Goal: Transaction & Acquisition: Purchase product/service

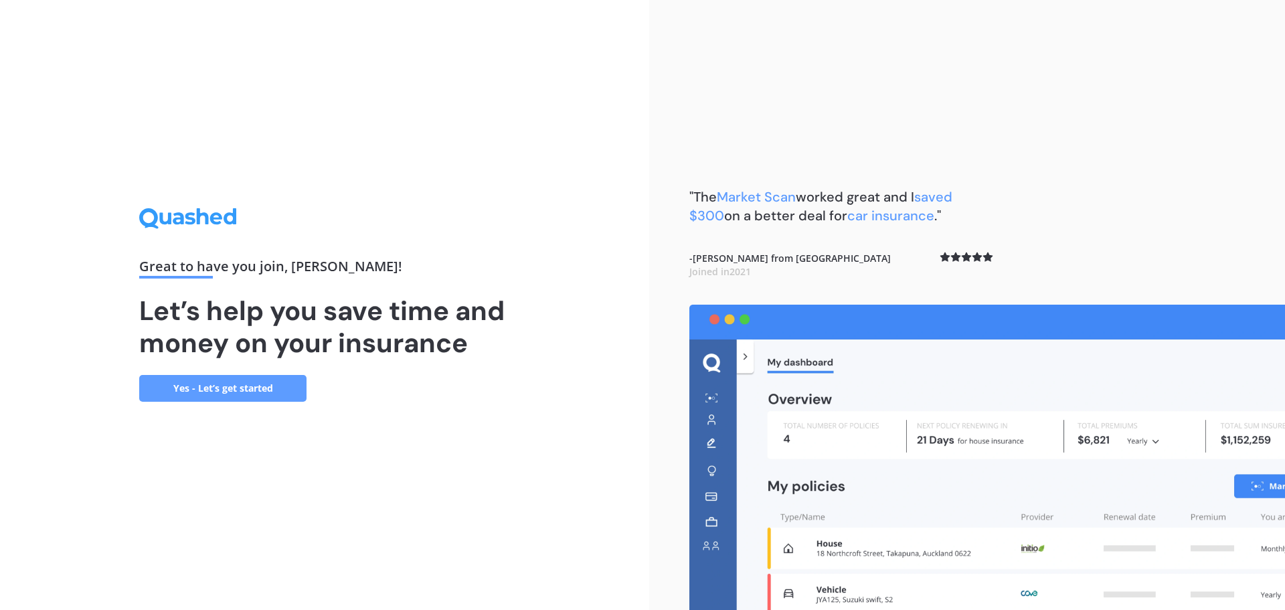
click at [224, 390] on link "Yes - Let’s get started" at bounding box center [222, 388] width 167 height 27
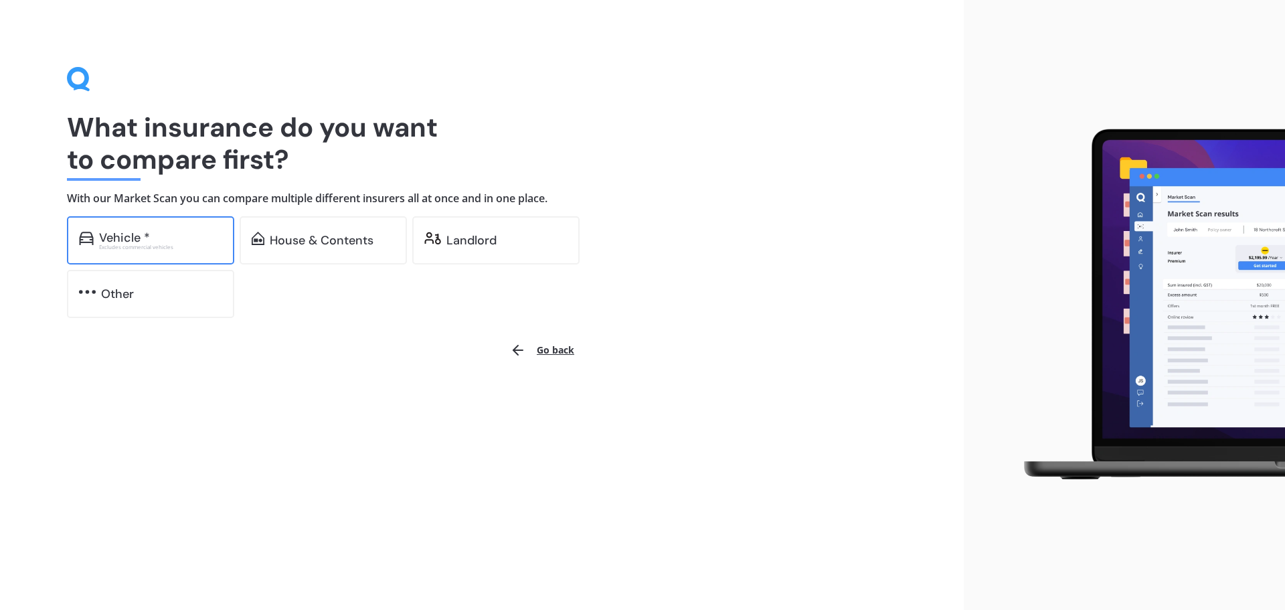
click at [175, 241] on div "Vehicle *" at bounding box center [160, 237] width 123 height 13
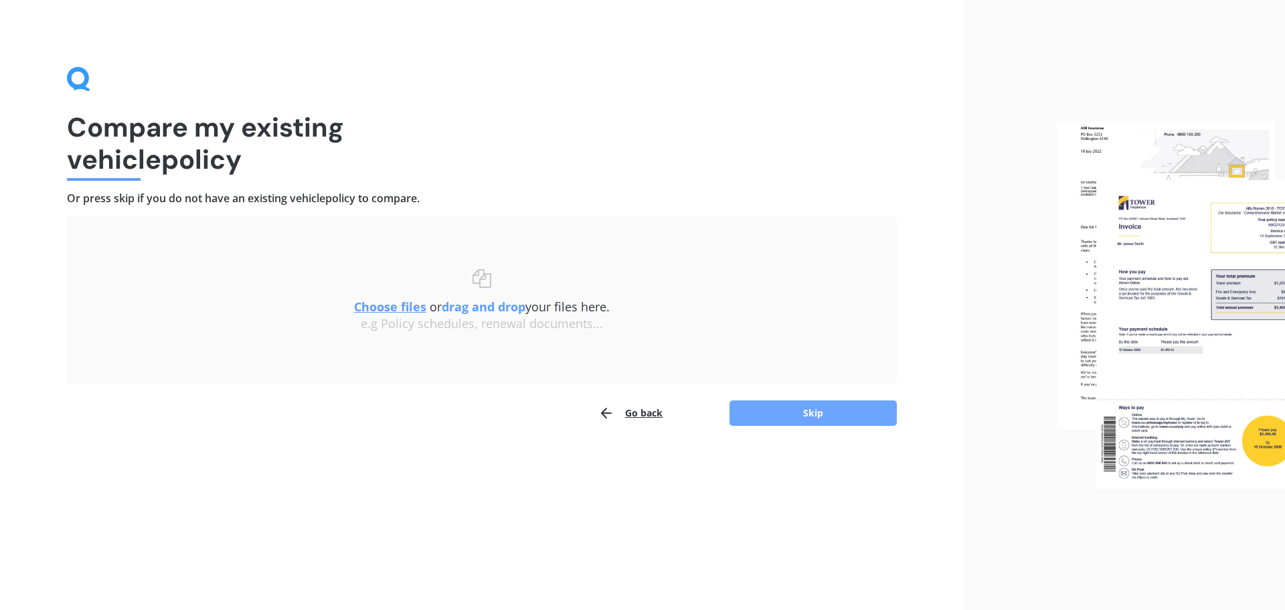
click at [830, 412] on button "Skip" at bounding box center [813, 412] width 167 height 25
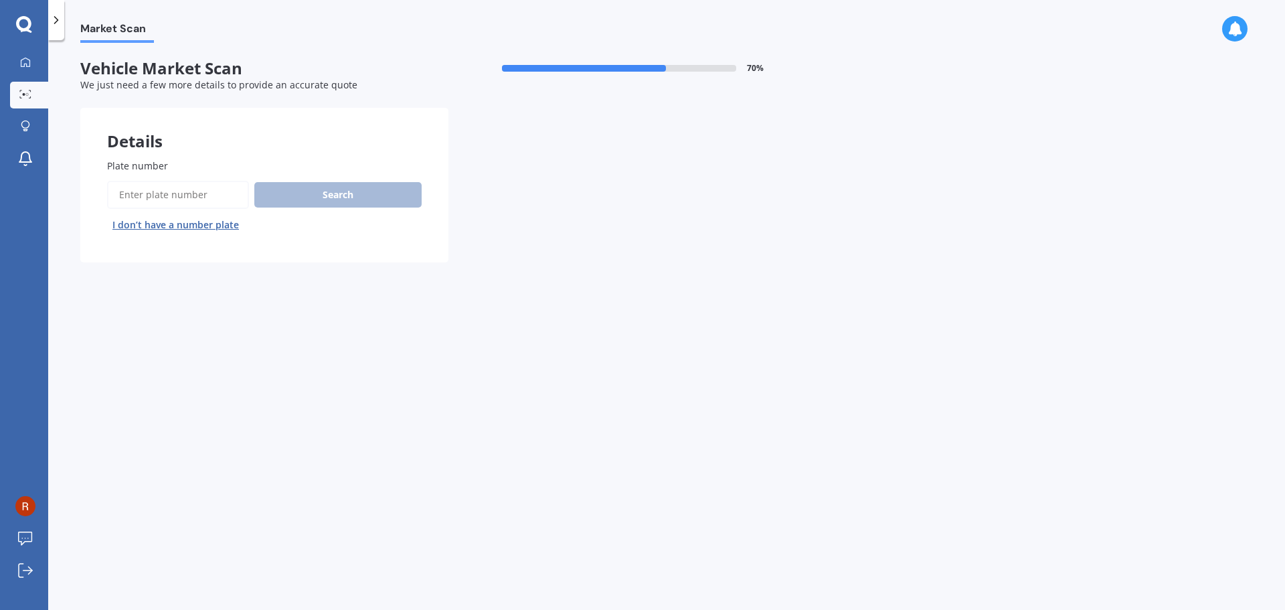
click at [196, 193] on input "Plate number" at bounding box center [178, 195] width 142 height 28
type input "9999l9"
click at [349, 190] on button "Search" at bounding box center [337, 194] width 167 height 25
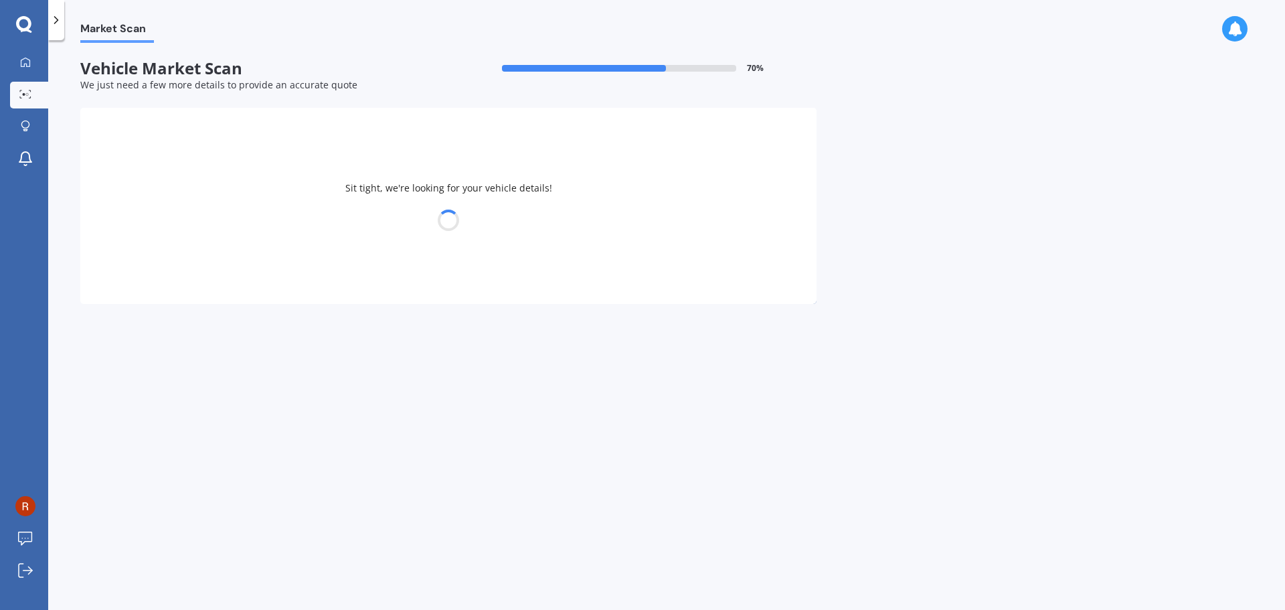
select select "TOYOTA"
select select "C-HR"
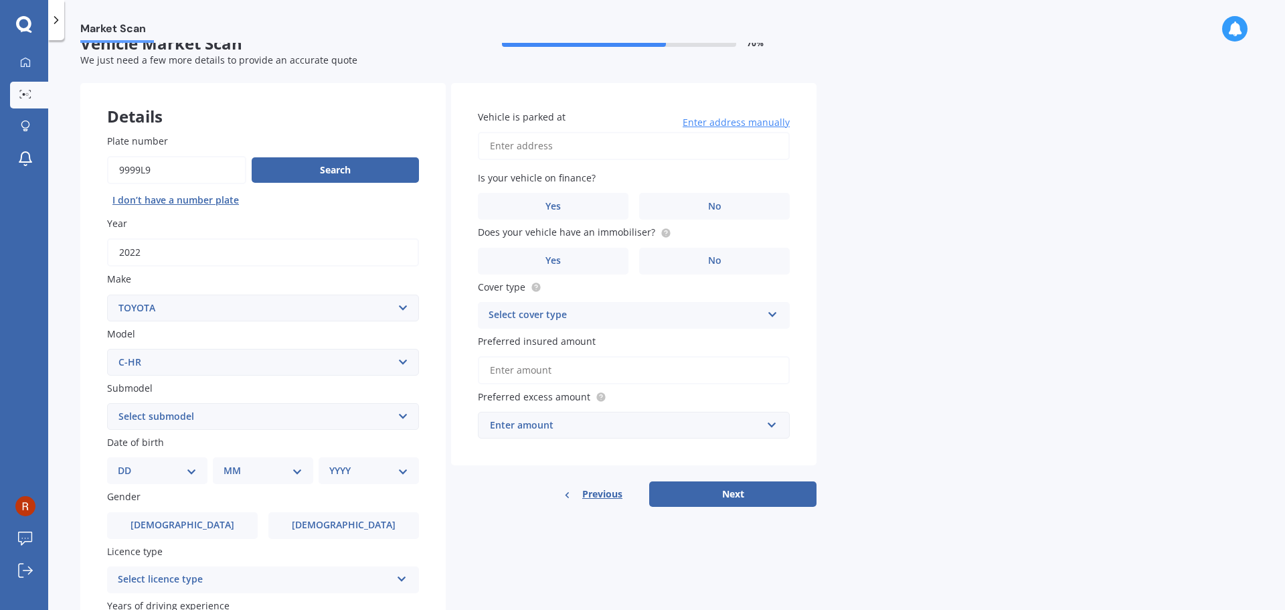
scroll to position [50, 0]
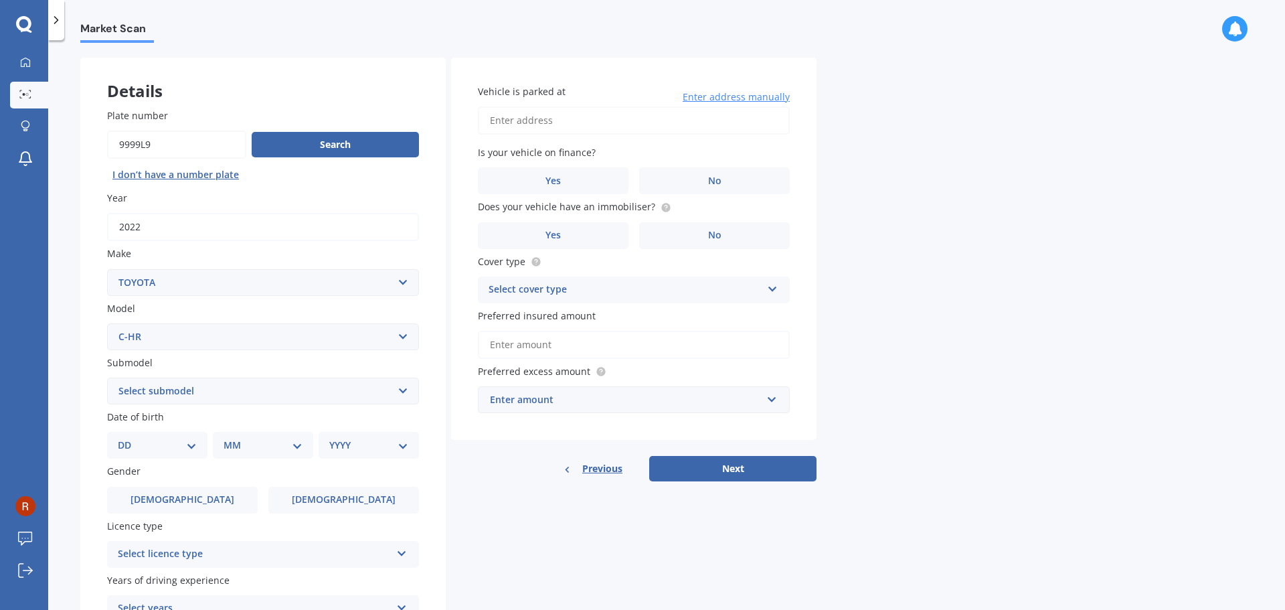
click at [259, 393] on select "Select submodel Hybrid Station Wagon SUV" at bounding box center [263, 390] width 312 height 27
select select "HYBRID"
click at [107, 377] on select "Select submodel Hybrid Station Wagon SUV" at bounding box center [263, 390] width 312 height 27
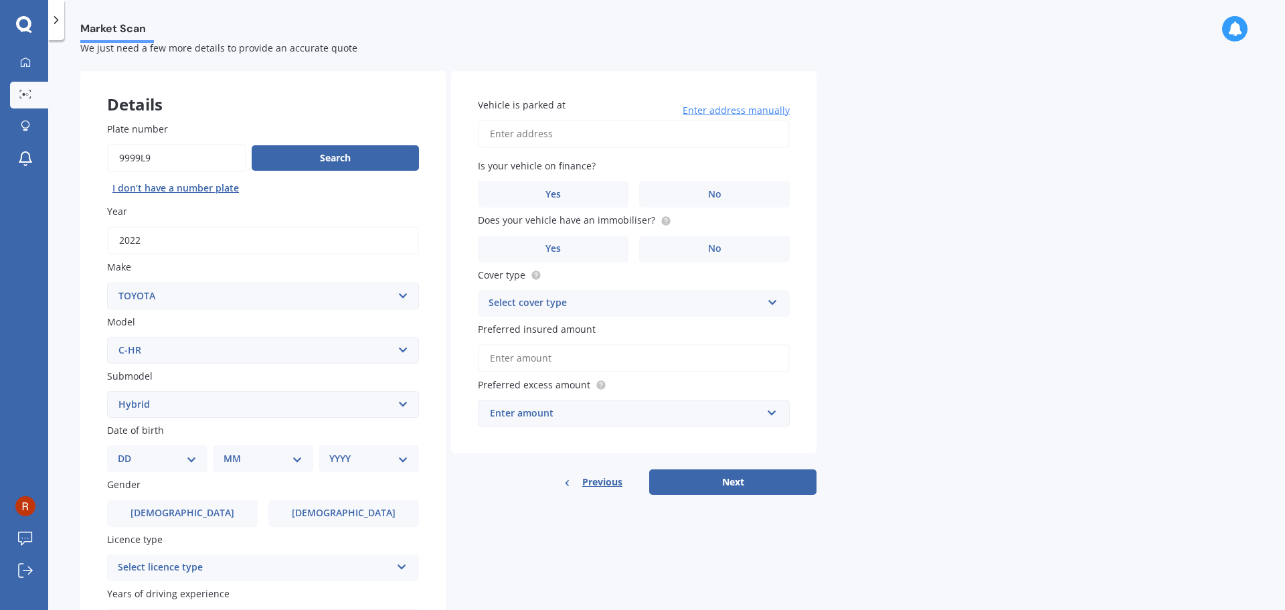
scroll to position [134, 0]
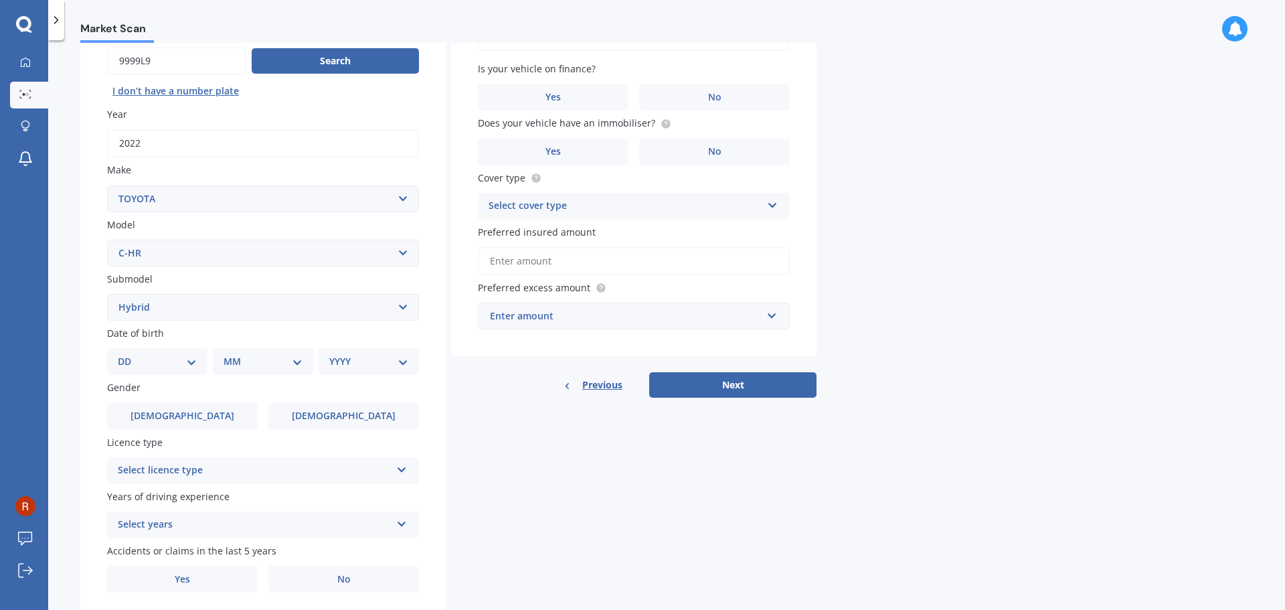
click at [187, 354] on select "DD 01 02 03 04 05 06 07 08 09 10 11 12 13 14 15 16 17 18 19 20 21 22 23 24 25 2…" at bounding box center [157, 361] width 79 height 15
click at [380, 124] on div "Year [DATE]" at bounding box center [263, 132] width 312 height 50
click at [193, 369] on select "DD 01 02 03 04 05 06 07 08 09 10 11 12 13 14 15 16 17 18 19 20 21 22 23 24 25 2…" at bounding box center [157, 361] width 79 height 15
select select "26"
click at [129, 354] on select "DD 01 02 03 04 05 06 07 08 09 10 11 12 13 14 15 16 17 18 19 20 21 22 23 24 25 2…" at bounding box center [157, 361] width 79 height 15
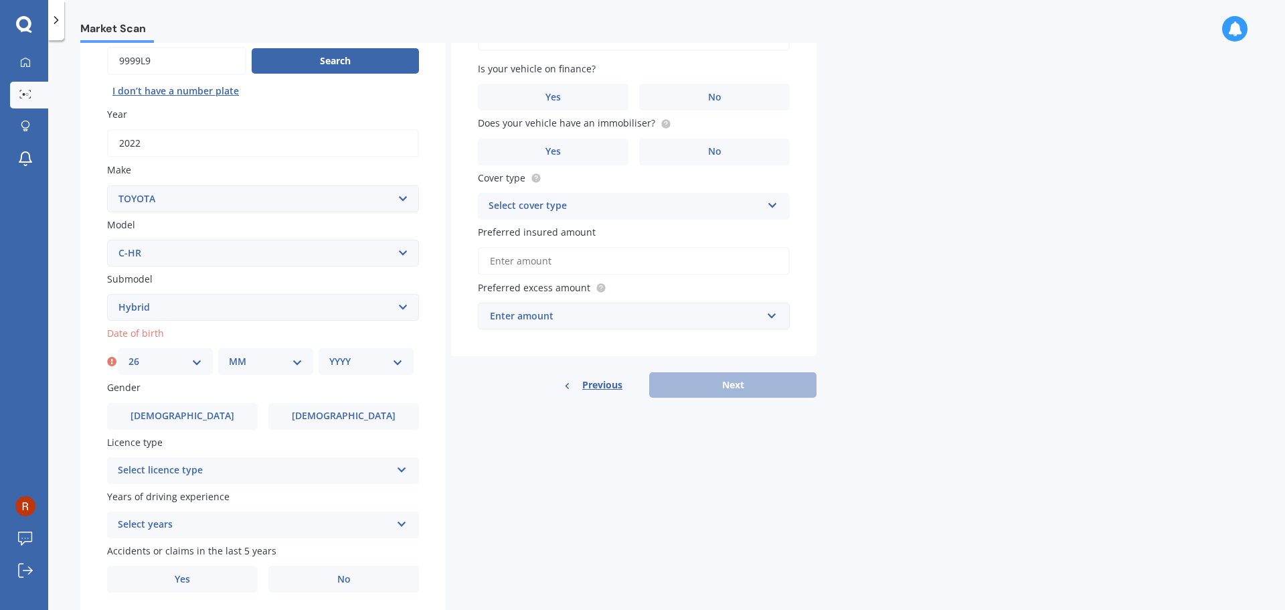
click at [240, 361] on select "MM 01 02 03 04 05 06 07 08 09 10 11 12" at bounding box center [266, 361] width 74 height 15
select select "03"
click at [229, 354] on select "MM 01 02 03 04 05 06 07 08 09 10 11 12" at bounding box center [266, 361] width 74 height 15
click at [379, 361] on select "YYYY 2025 2024 2023 2022 2021 2020 2019 2018 2017 2016 2015 2014 2013 2012 2011…" at bounding box center [366, 361] width 74 height 15
select select "1992"
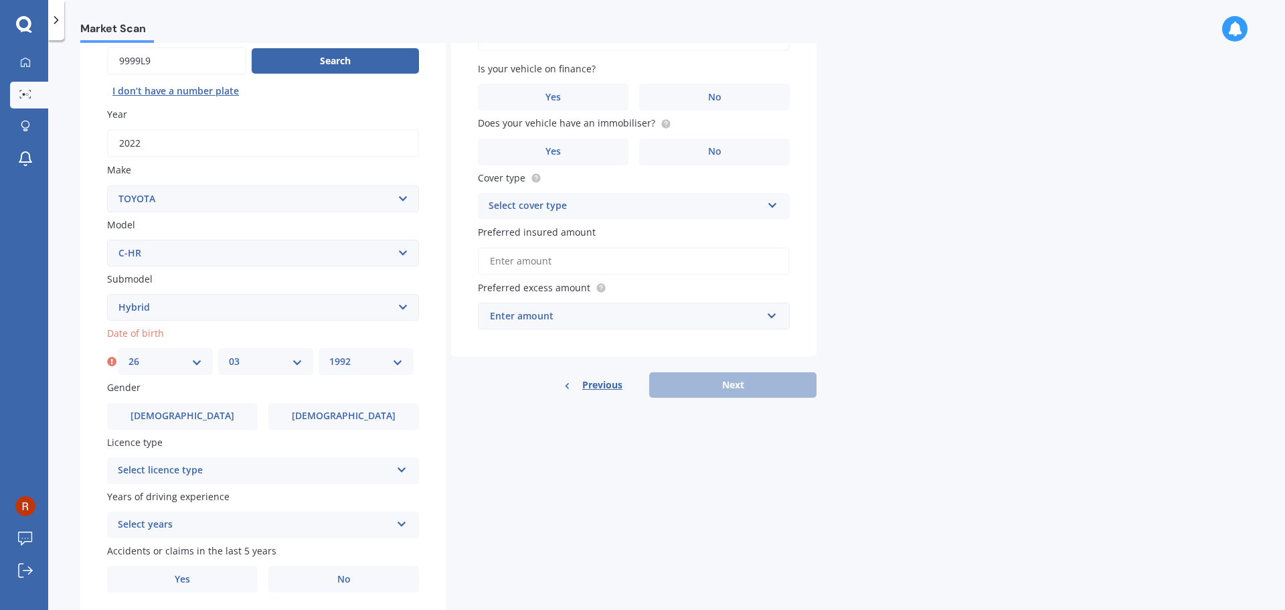
click at [329, 354] on select "YYYY 2025 2024 2023 2022 2021 2020 2019 2018 2017 2016 2015 2014 2013 2012 2011…" at bounding box center [366, 361] width 74 height 15
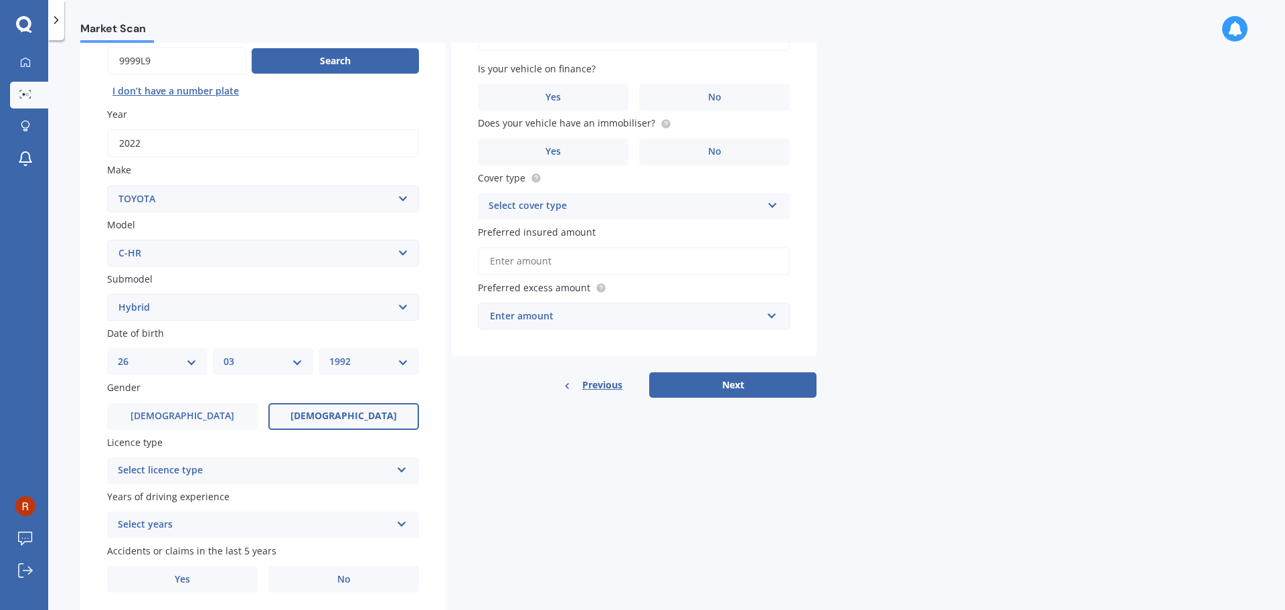
click at [362, 410] on label "[DEMOGRAPHIC_DATA]" at bounding box center [343, 416] width 151 height 27
click at [0, 0] on input "[DEMOGRAPHIC_DATA]" at bounding box center [0, 0] width 0 height 0
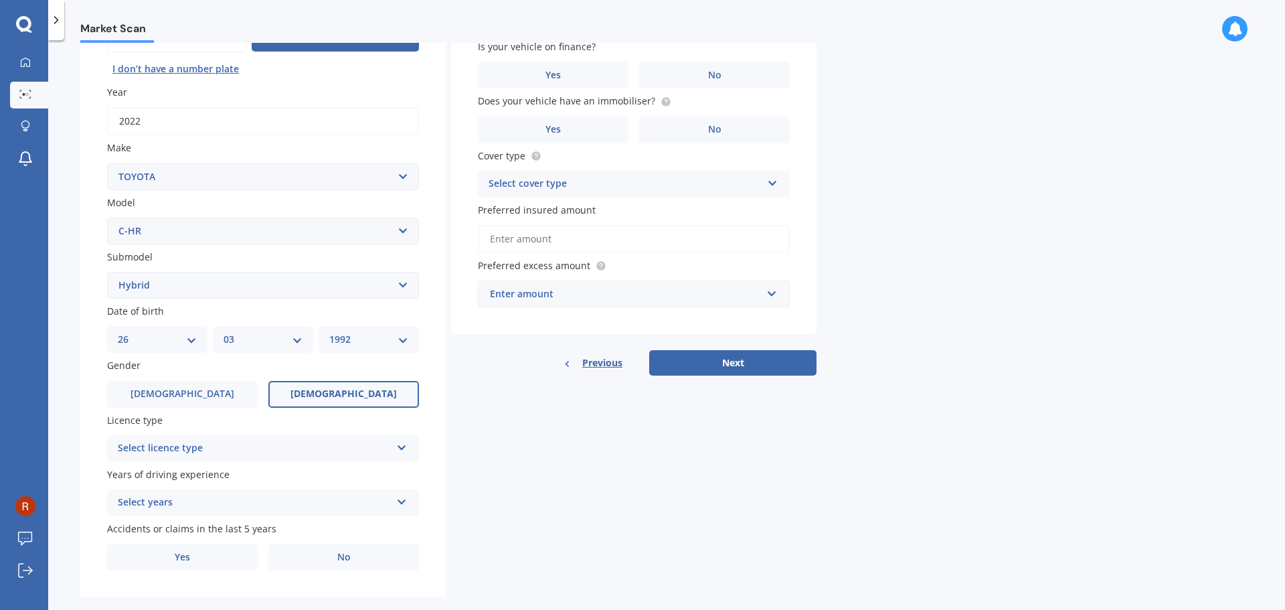
scroll to position [178, 0]
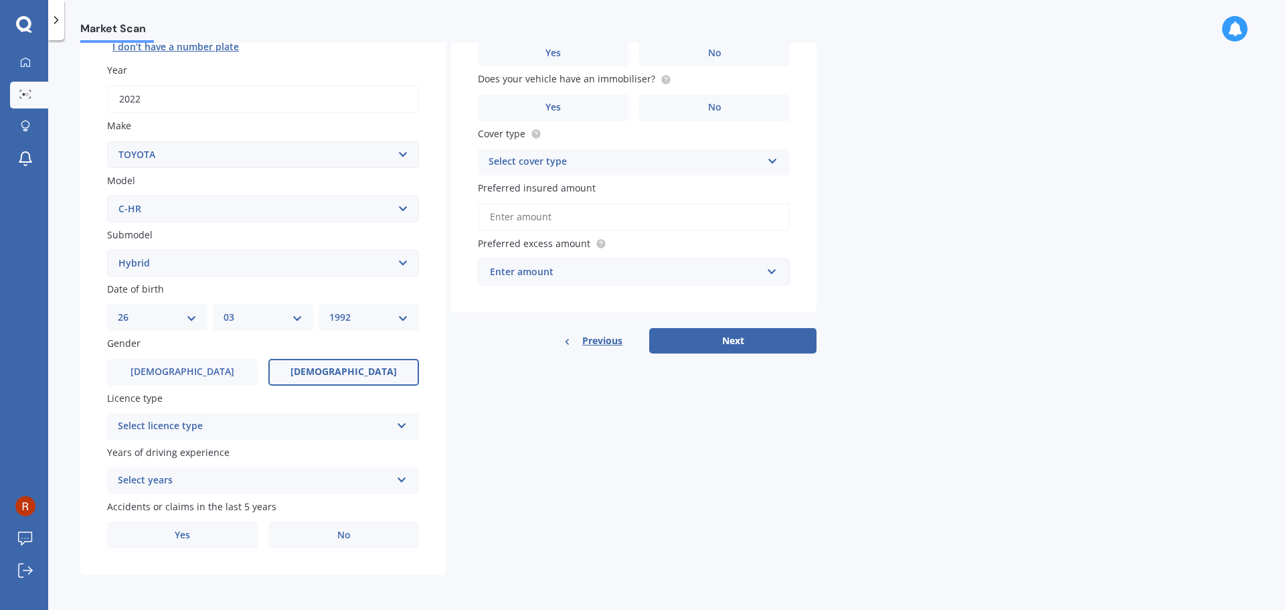
click at [326, 430] on div "Select licence type" at bounding box center [254, 426] width 273 height 16
click at [252, 456] on label "Years of driving experience" at bounding box center [260, 452] width 307 height 14
click at [304, 481] on div "Select years" at bounding box center [254, 481] width 273 height 16
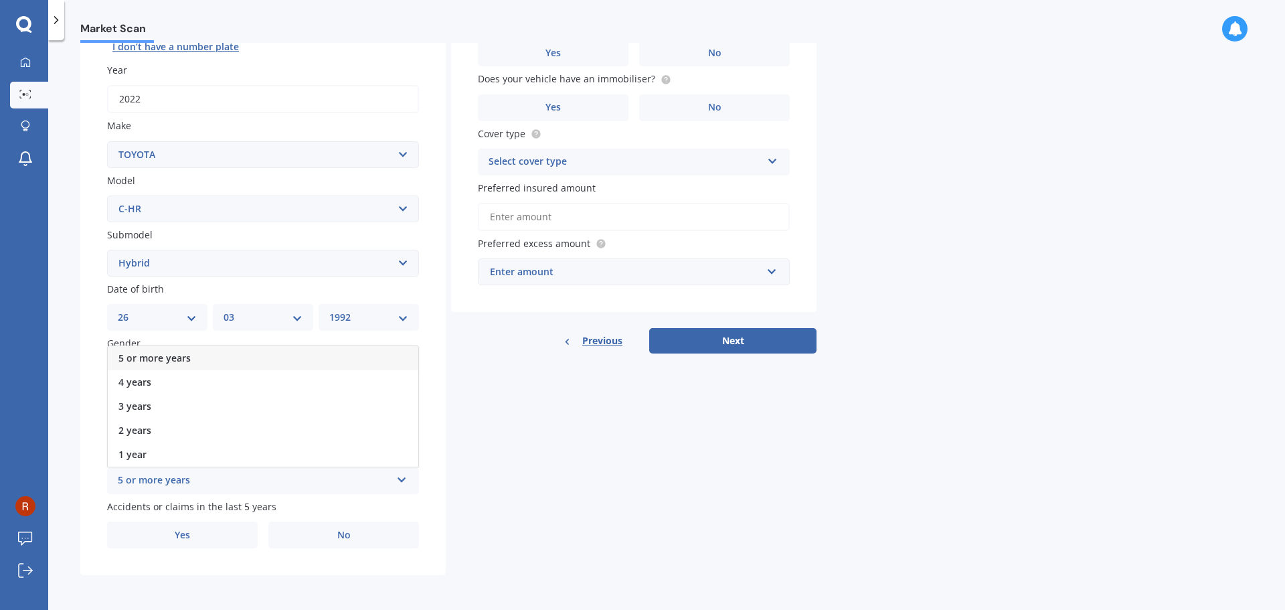
click at [201, 360] on div "5 or more years" at bounding box center [263, 358] width 311 height 24
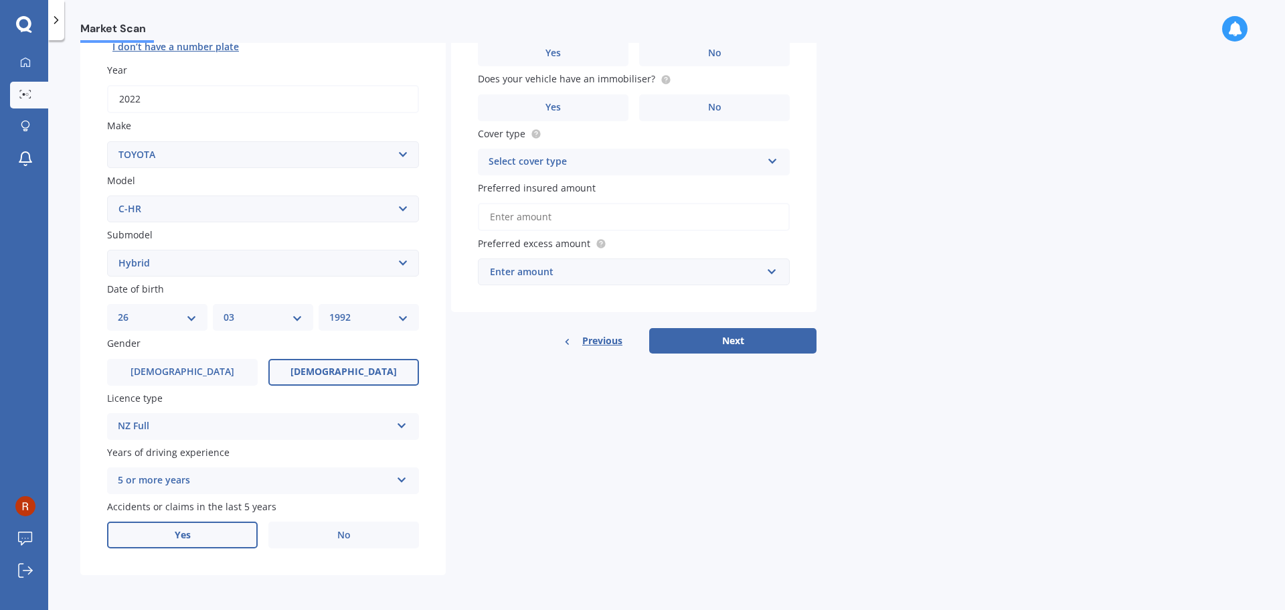
click at [215, 539] on label "Yes" at bounding box center [182, 534] width 151 height 27
click at [0, 0] on input "Yes" at bounding box center [0, 0] width 0 height 0
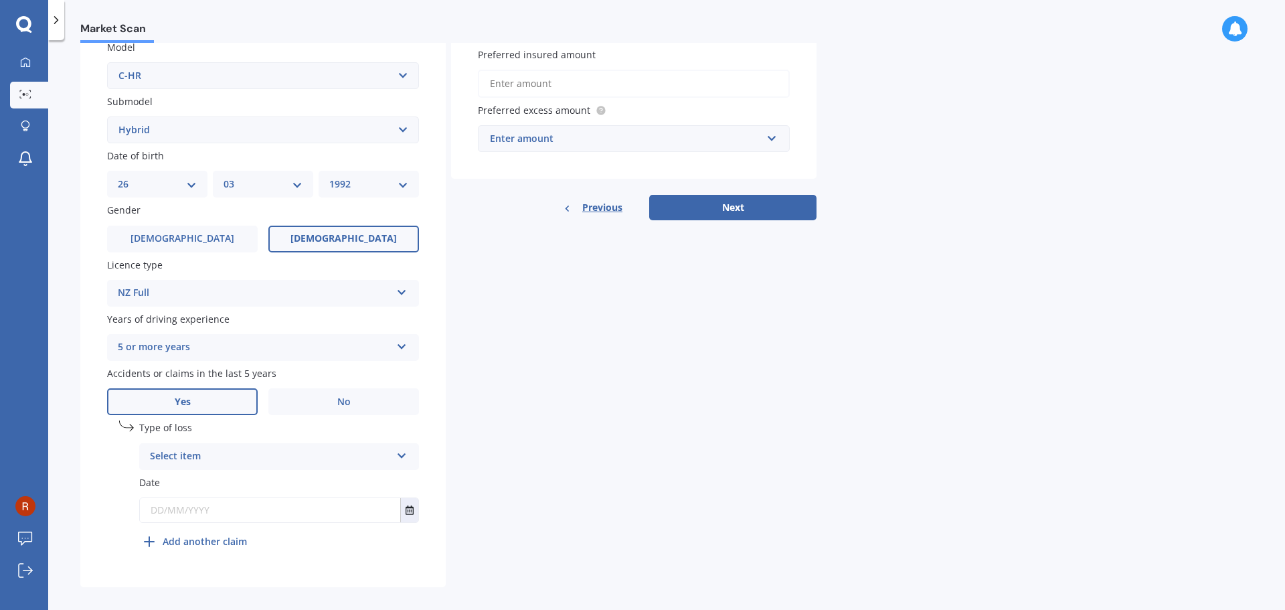
scroll to position [323, 0]
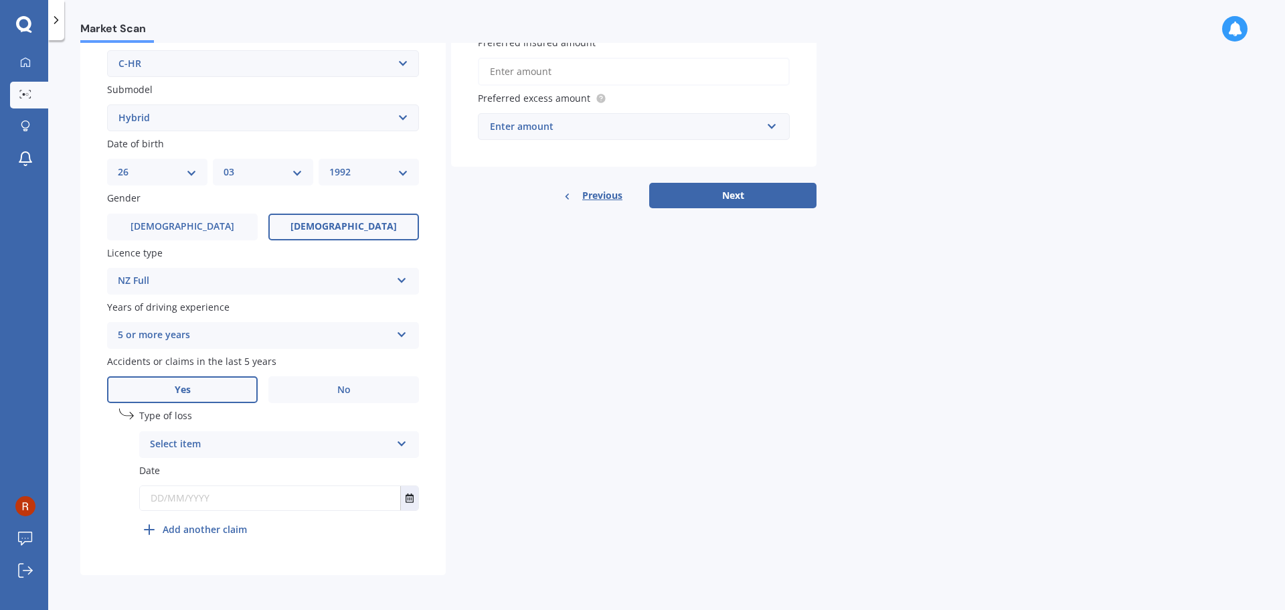
click at [287, 442] on div "Select item" at bounding box center [270, 444] width 241 height 16
click at [269, 465] on div "At fault accident" at bounding box center [279, 470] width 278 height 24
click at [268, 497] on input "text" at bounding box center [270, 498] width 260 height 24
type input "[DATE]"
click at [610, 446] on div "Details Plate number Search I don’t have a number plate Year [DATE] Make Select…" at bounding box center [448, 179] width 736 height 790
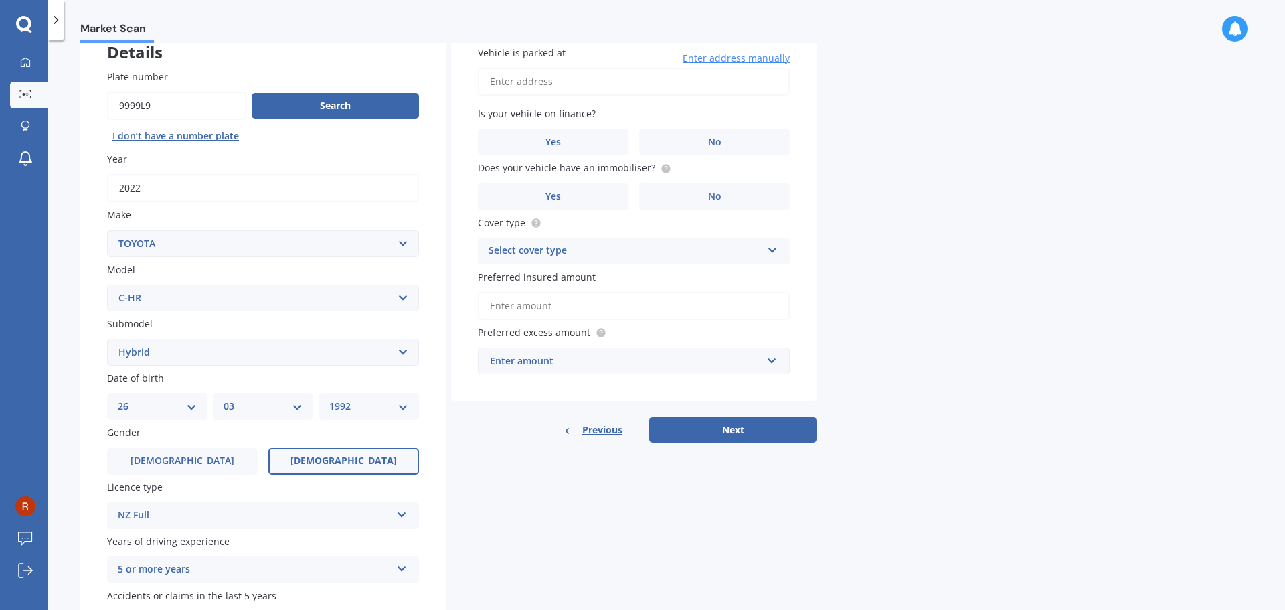
scroll to position [0, 0]
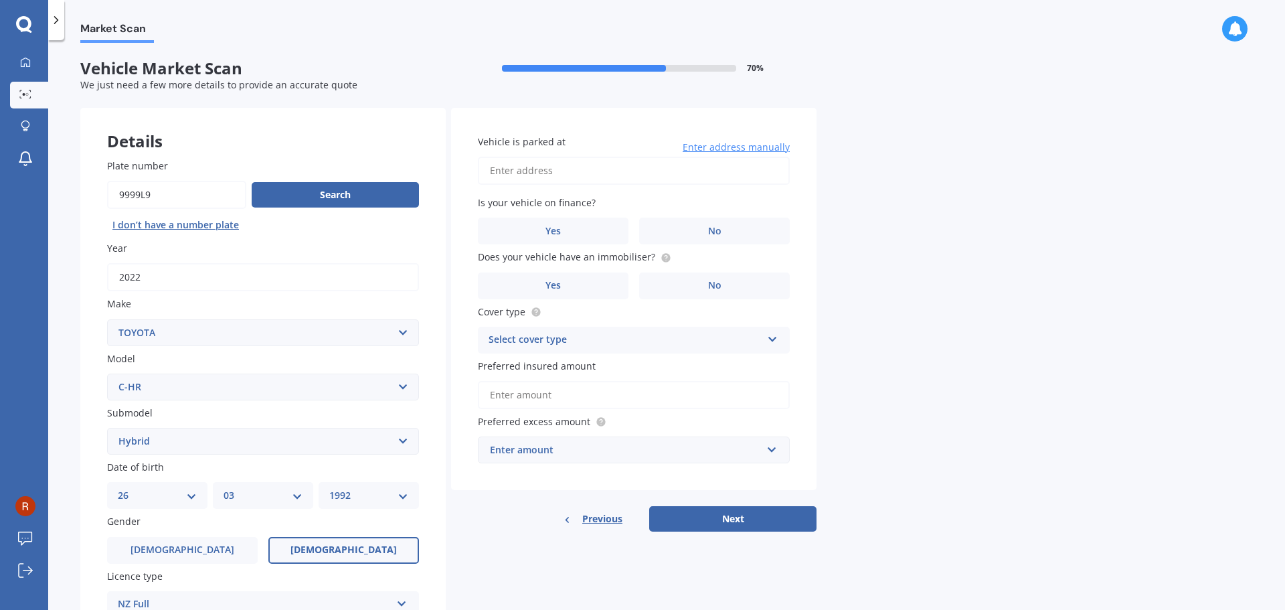
click at [598, 157] on input "Vehicle is parked at" at bounding box center [634, 171] width 312 height 28
type input "[STREET_ADDRESS][PERSON_NAME]"
click at [717, 234] on span "No" at bounding box center [714, 231] width 13 height 11
click at [0, 0] on input "No" at bounding box center [0, 0] width 0 height 0
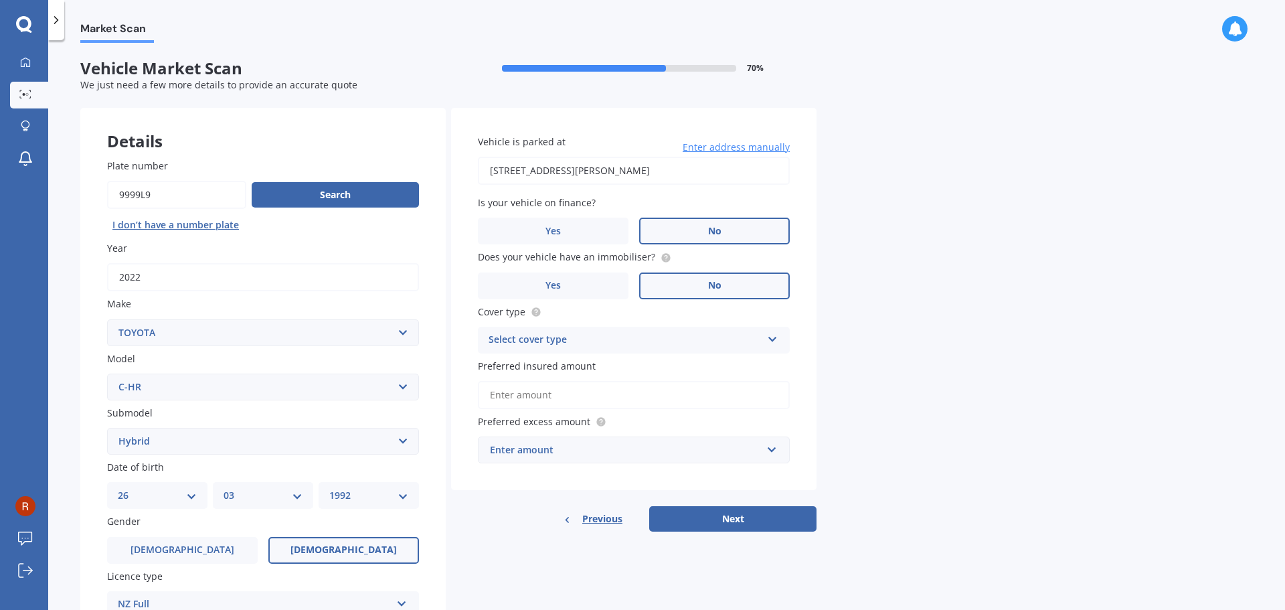
click at [746, 289] on label "No" at bounding box center [714, 285] width 151 height 27
click at [0, 0] on input "No" at bounding box center [0, 0] width 0 height 0
click at [695, 344] on div "Select cover type" at bounding box center [625, 340] width 273 height 16
click at [617, 363] on div "Comprehensive" at bounding box center [634, 366] width 311 height 24
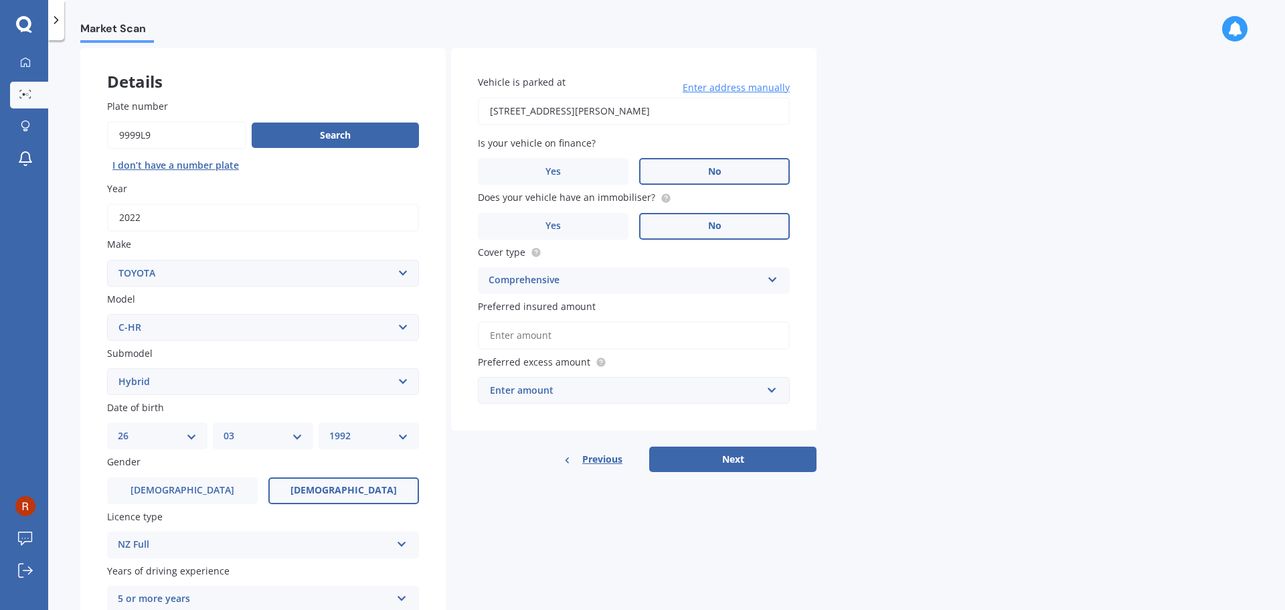
scroll to position [67, 0]
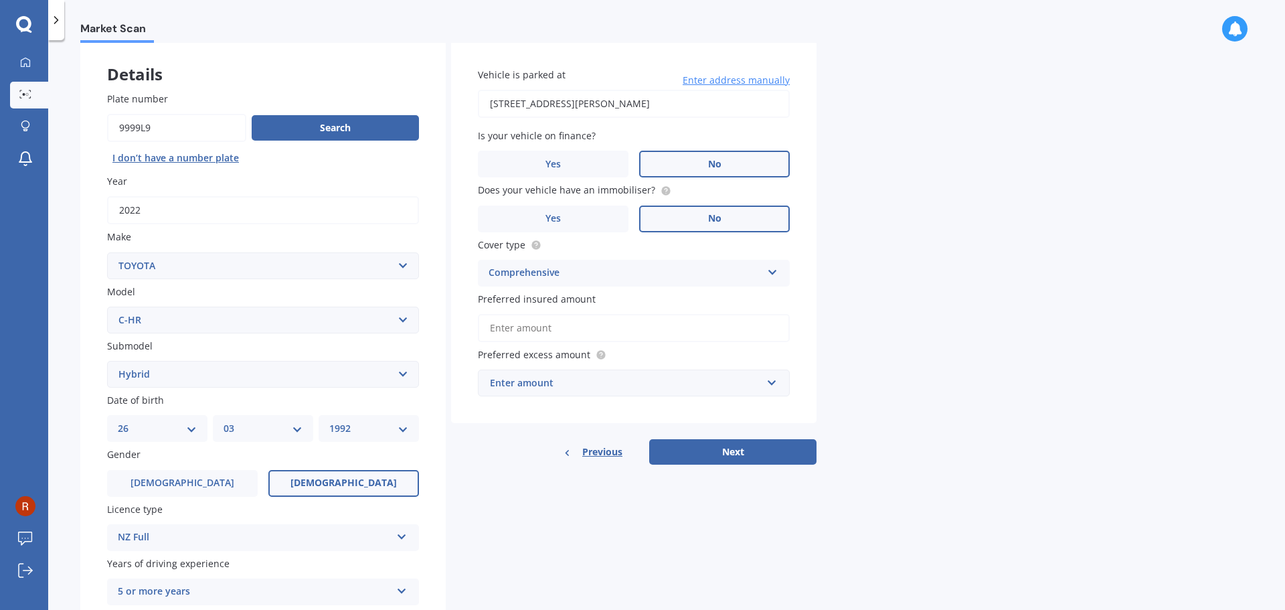
click at [648, 338] on input "Preferred insured amount" at bounding box center [634, 328] width 312 height 28
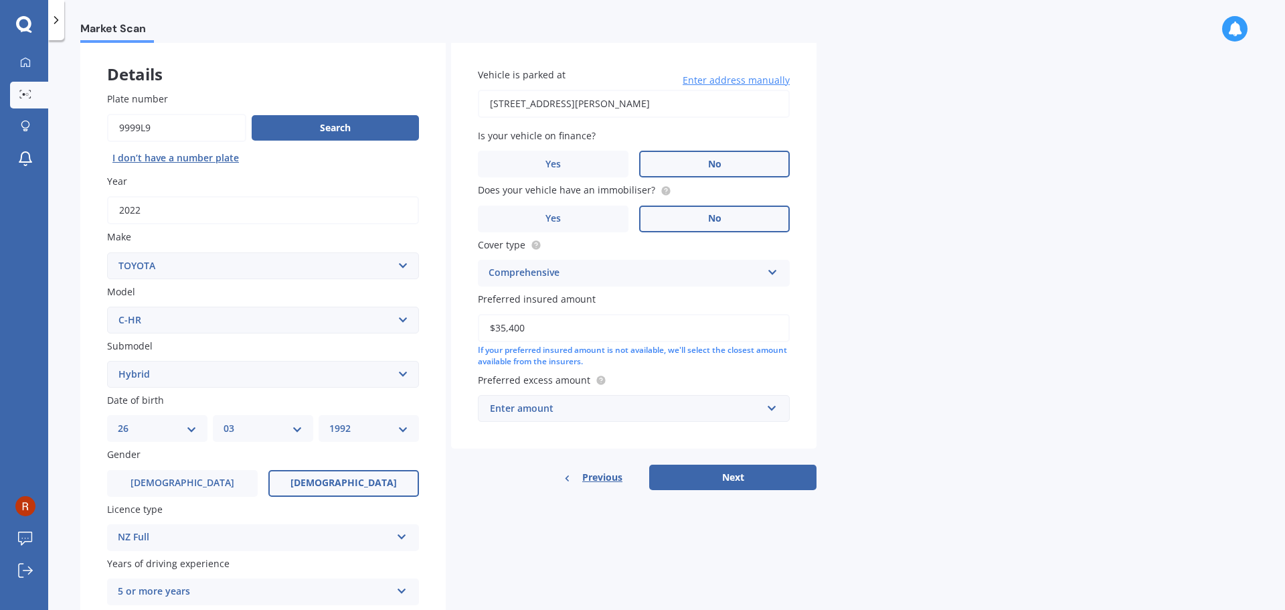
type input "$35,400"
click at [899, 355] on div "Market Scan Vehicle Market Scan 70 % We just need a few more details to provide…" at bounding box center [666, 328] width 1237 height 570
click at [576, 407] on div "Enter amount" at bounding box center [626, 408] width 272 height 15
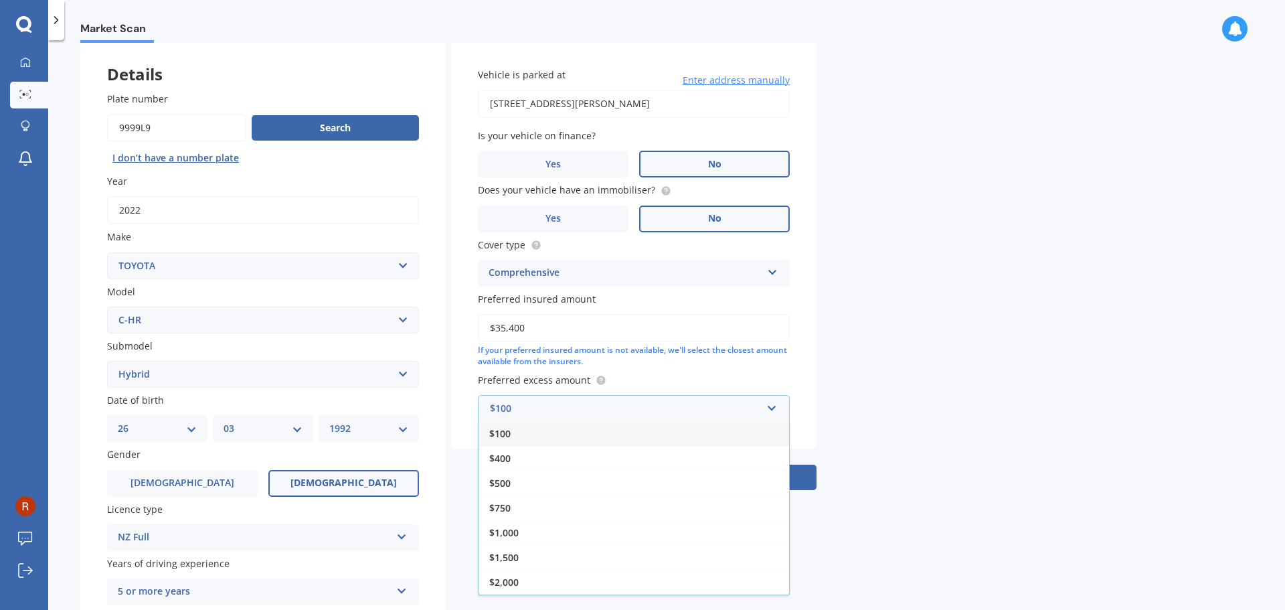
click at [532, 429] on div "$100" at bounding box center [634, 433] width 311 height 25
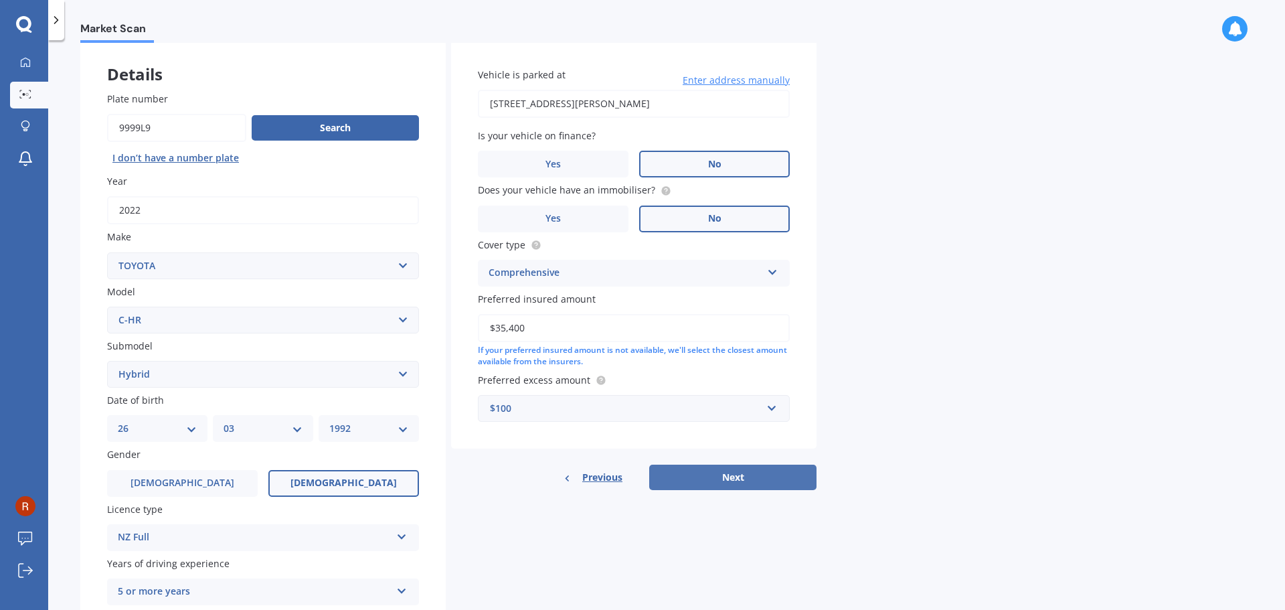
click at [755, 471] on button "Next" at bounding box center [732, 476] width 167 height 25
select select "26"
select select "03"
select select "1992"
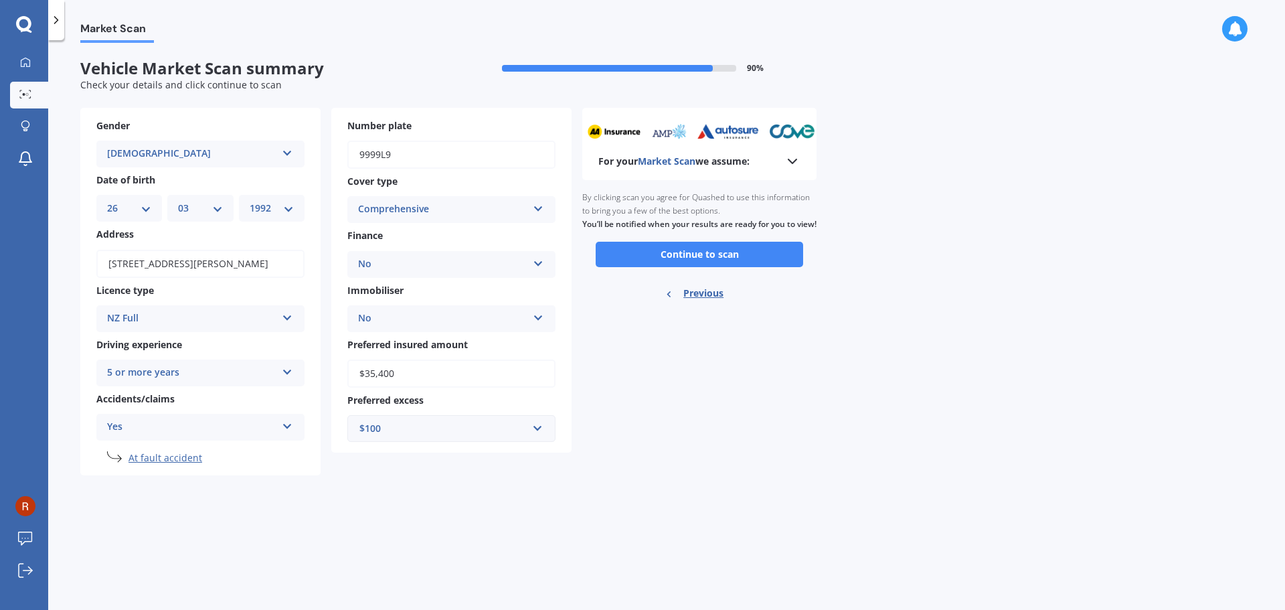
scroll to position [0, 0]
click at [694, 267] on button "Continue to scan" at bounding box center [699, 254] width 207 height 25
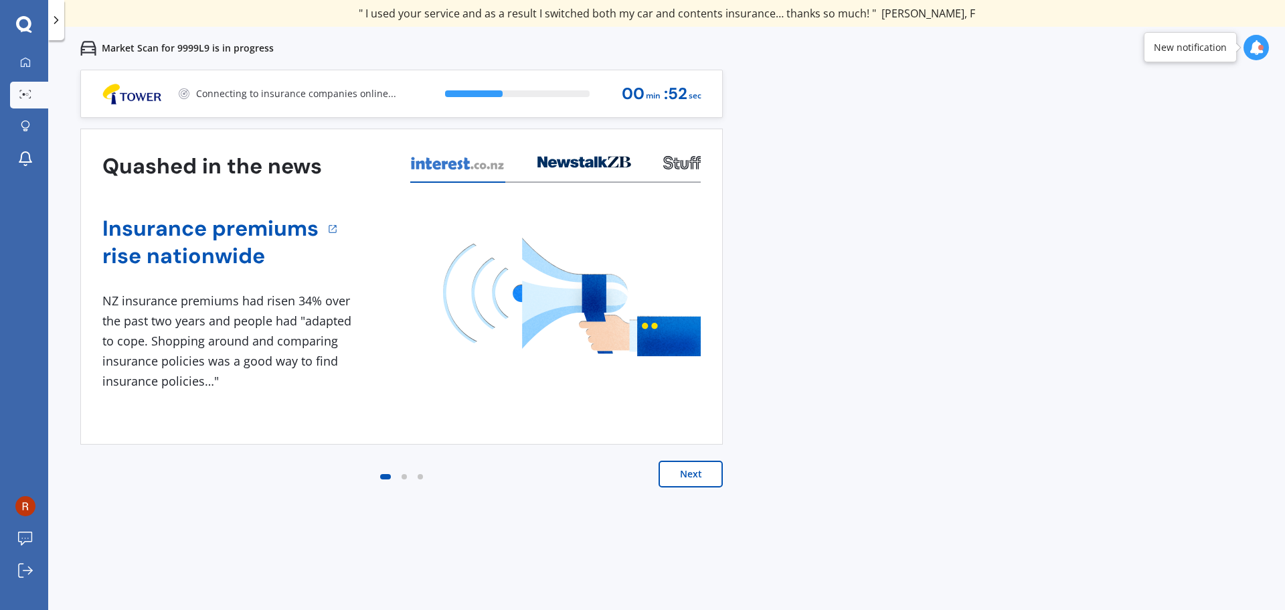
click at [402, 475] on div at bounding box center [404, 476] width 5 height 5
drag, startPoint x: 499, startPoint y: 384, endPoint x: 39, endPoint y: 331, distance: 462.2
click at [39, 331] on div "My Dashboard Market Scan Explore insurance Notifications [PERSON_NAME] Submit f…" at bounding box center [642, 305] width 1285 height 610
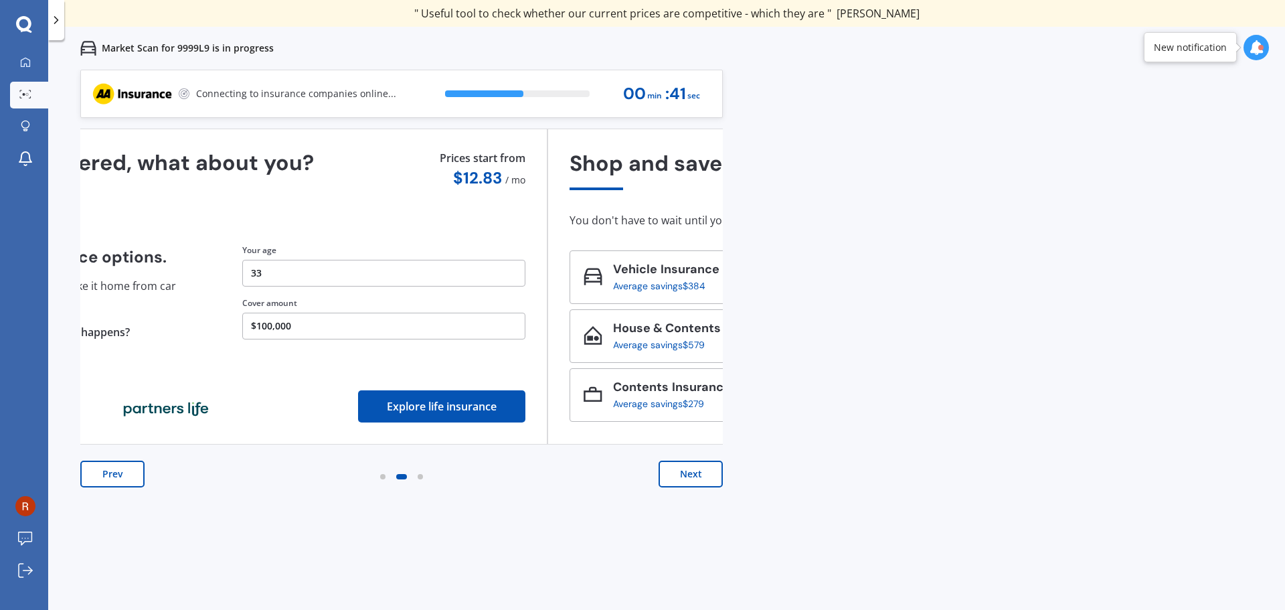
drag, startPoint x: 266, startPoint y: 309, endPoint x: 60, endPoint y: 287, distance: 207.3
click at [68, 287] on div "Previous 80,000+ [DEMOGRAPHIC_DATA] consumers have signed up to shop and save t…" at bounding box center [666, 375] width 1237 height 610
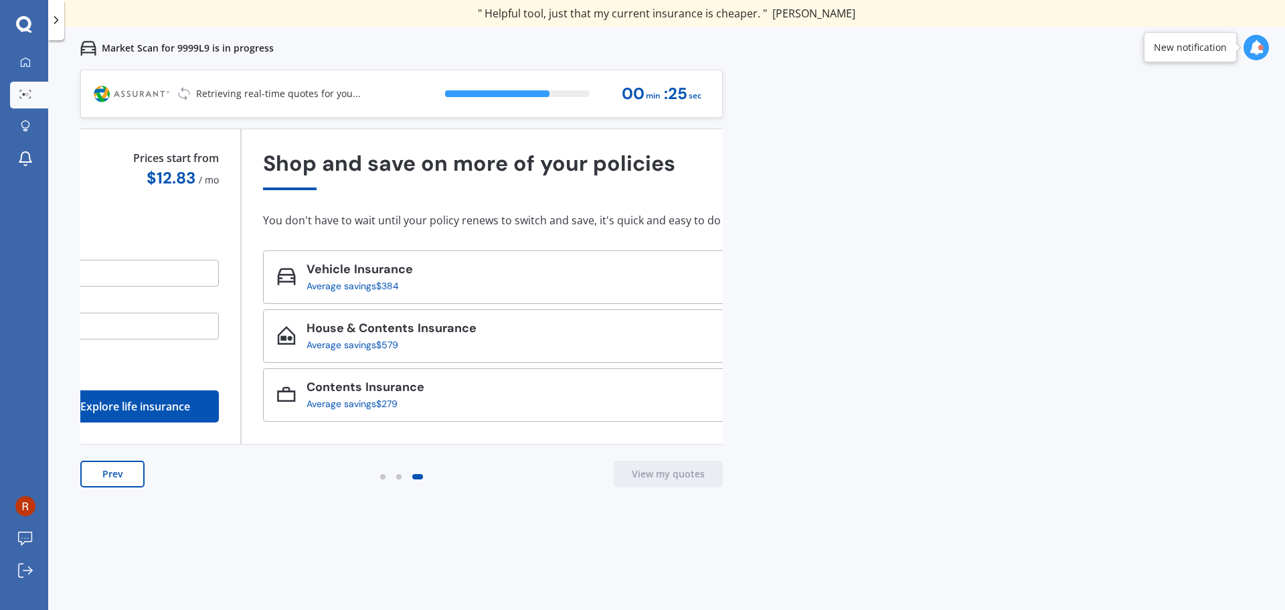
drag, startPoint x: 213, startPoint y: 211, endPoint x: 593, endPoint y: 254, distance: 382.6
click at [593, 254] on div "Shop and save on more of your policies You don't have to wait until your policy…" at bounding box center [562, 287] width 598 height 272
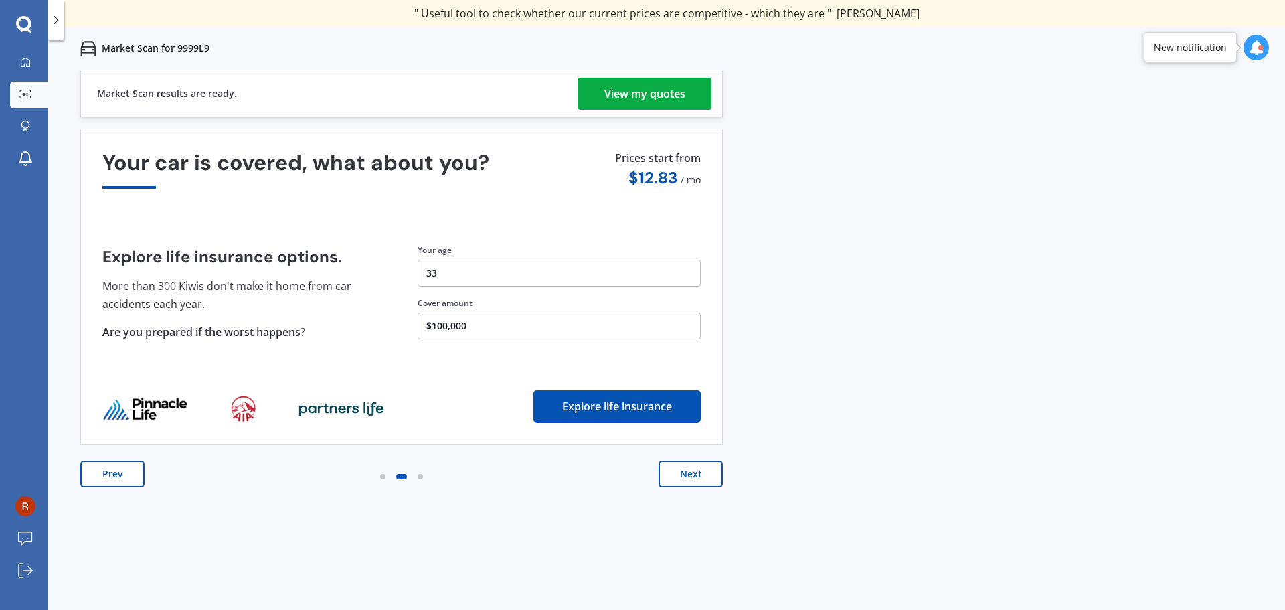
click at [629, 93] on div "View my quotes" at bounding box center [644, 94] width 81 height 32
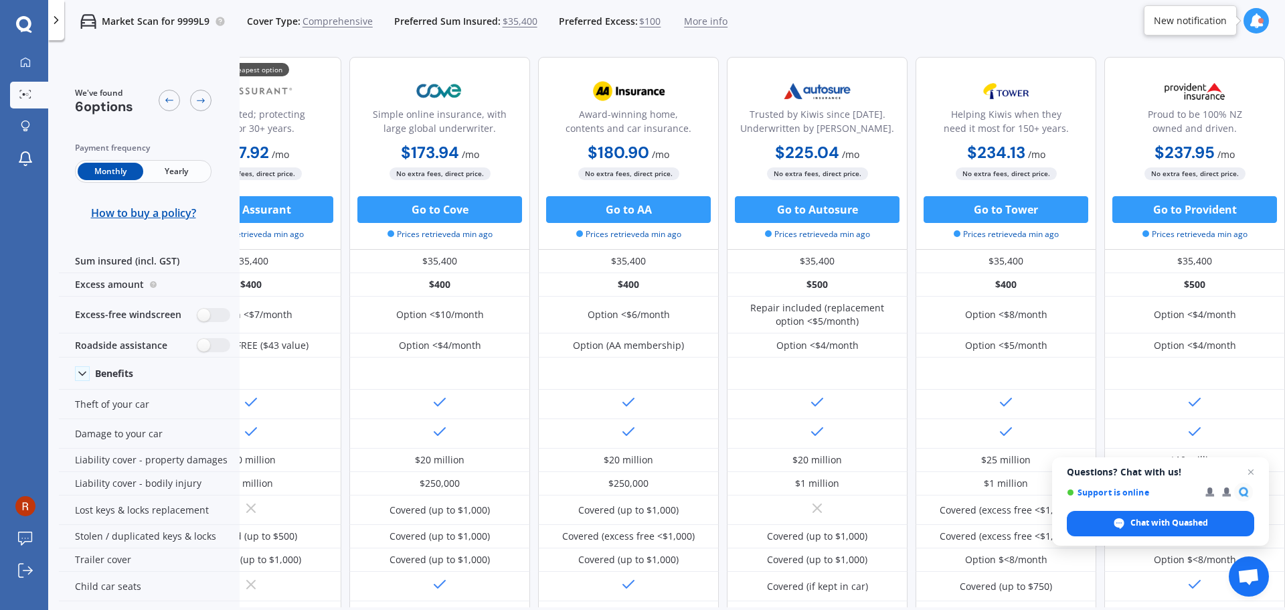
scroll to position [0, 33]
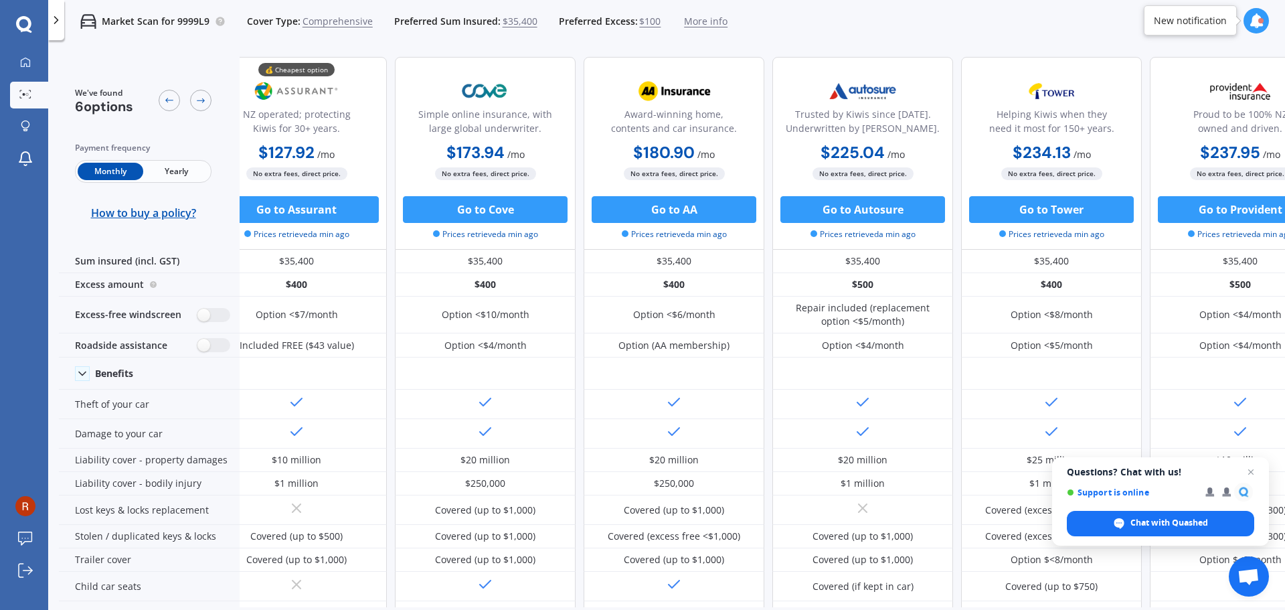
click at [646, 21] on span "$100" at bounding box center [649, 21] width 21 height 13
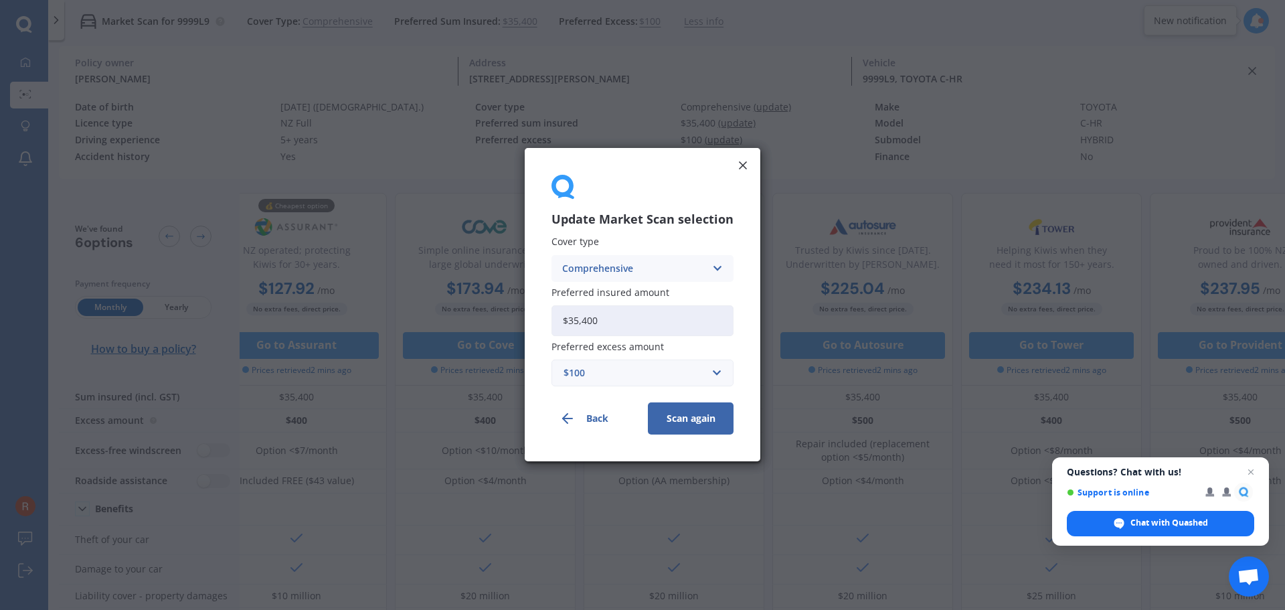
click at [626, 372] on div "$100" at bounding box center [635, 373] width 142 height 15
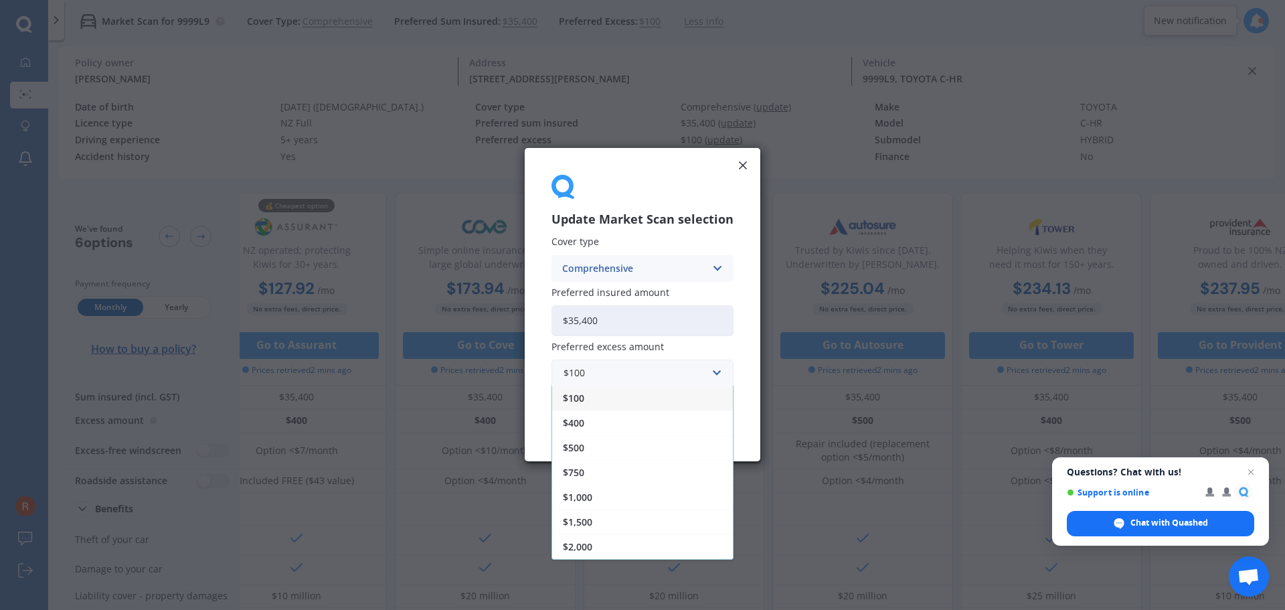
click at [746, 165] on icon at bounding box center [742, 165] width 13 height 13
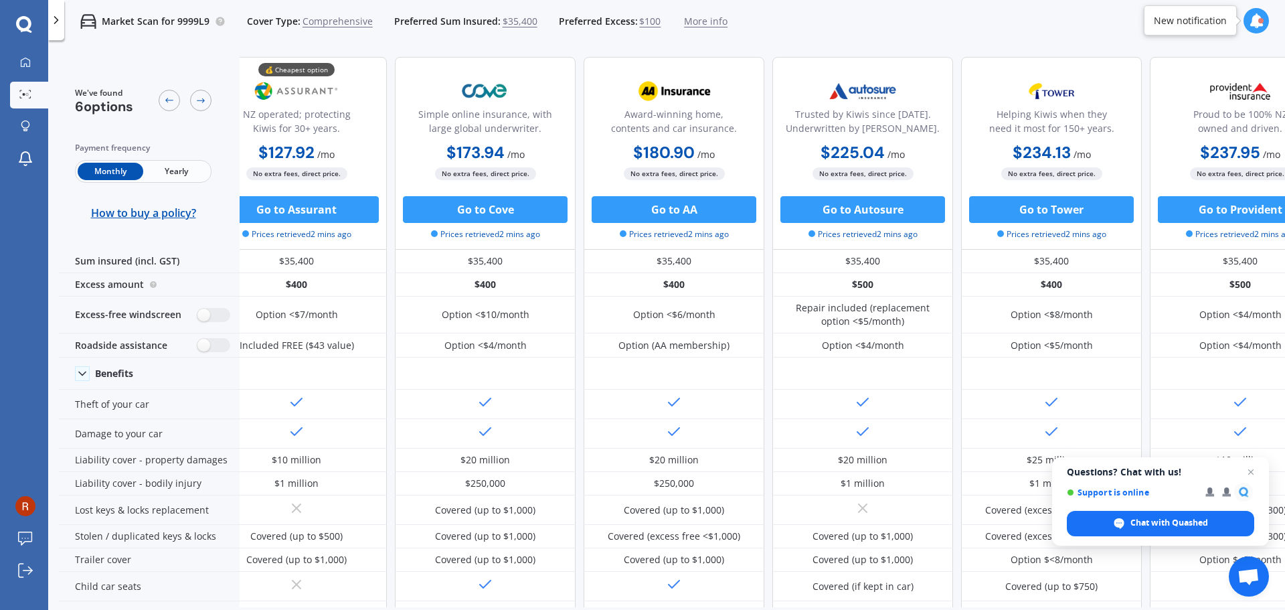
click at [655, 19] on div "Cover Type: Comprehensive Preferred Sum Insured: $35,400 Preferred Excess: $100…" at bounding box center [487, 21] width 481 height 13
click at [648, 23] on span "$100" at bounding box center [649, 21] width 21 height 13
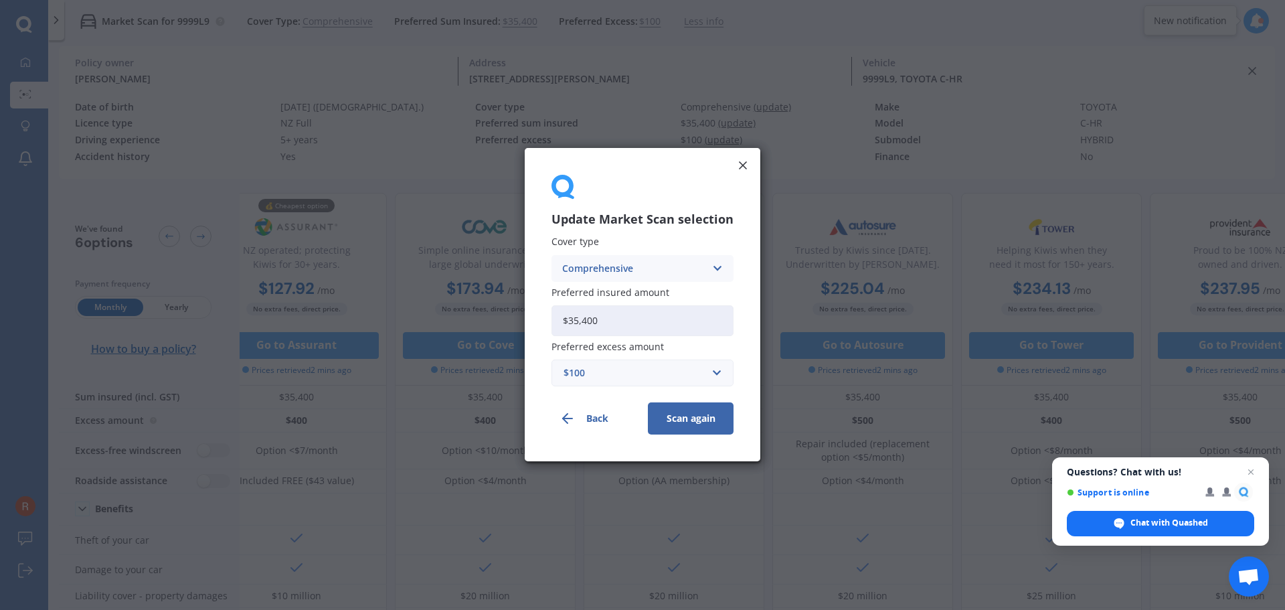
click at [605, 373] on div "$100" at bounding box center [635, 373] width 142 height 15
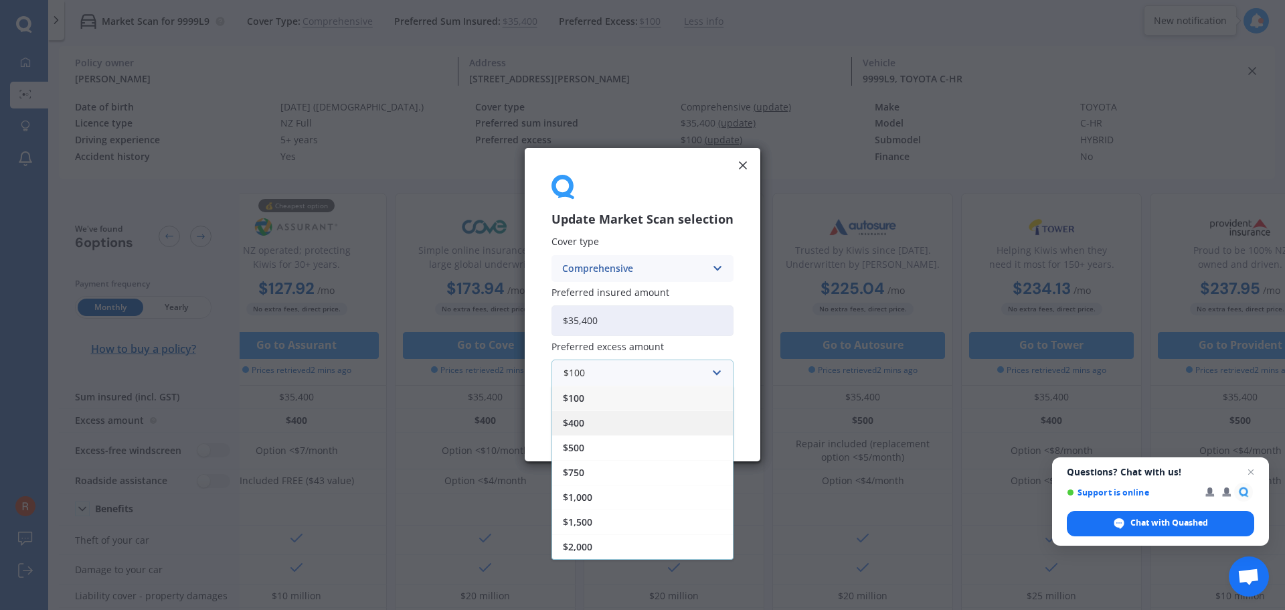
click at [602, 424] on div "$400" at bounding box center [642, 423] width 181 height 25
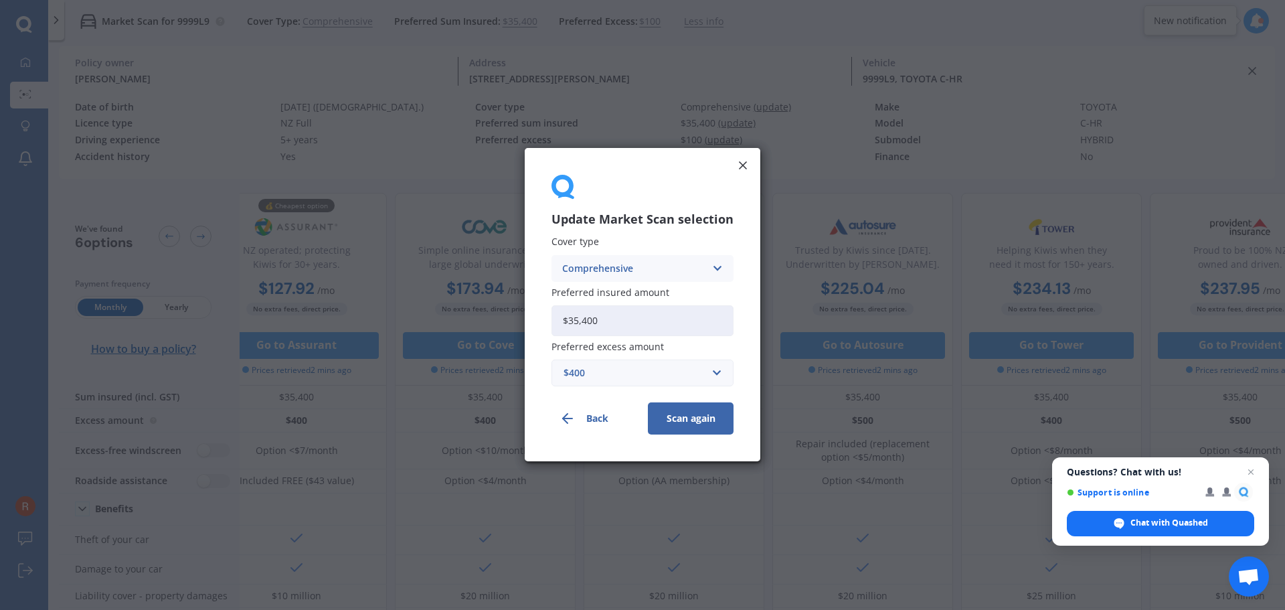
click at [695, 420] on button "Scan again" at bounding box center [691, 419] width 86 height 32
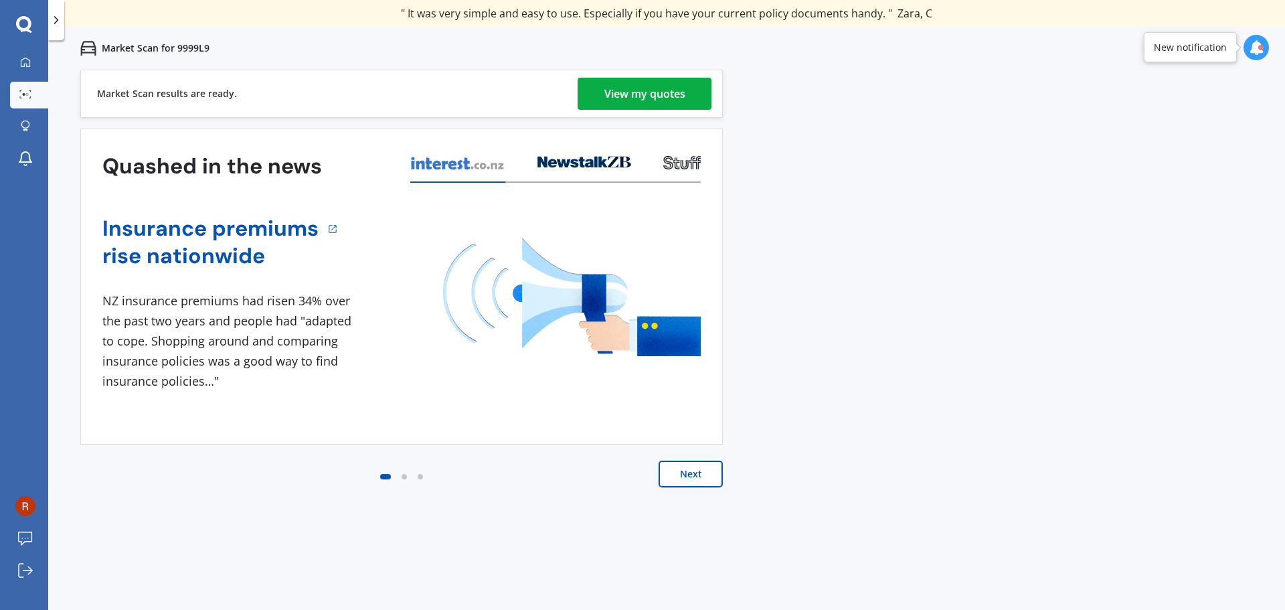
click at [662, 95] on div "View my quotes" at bounding box center [644, 94] width 81 height 32
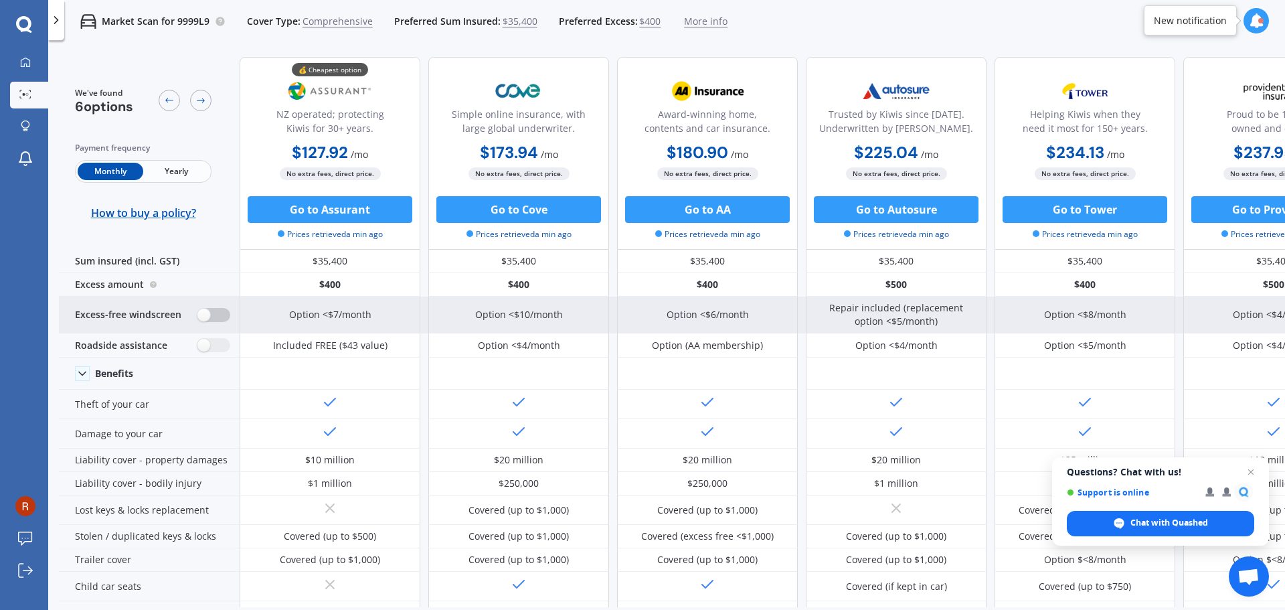
click at [208, 319] on label at bounding box center [213, 315] width 33 height 14
radio input "true"
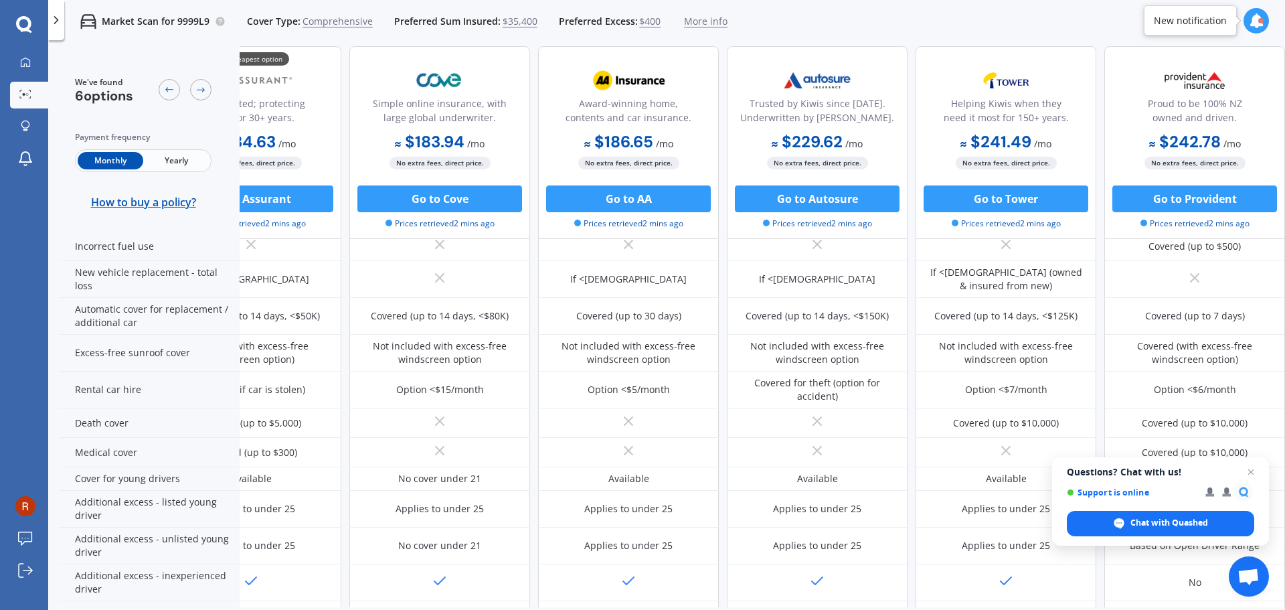
scroll to position [452, 0]
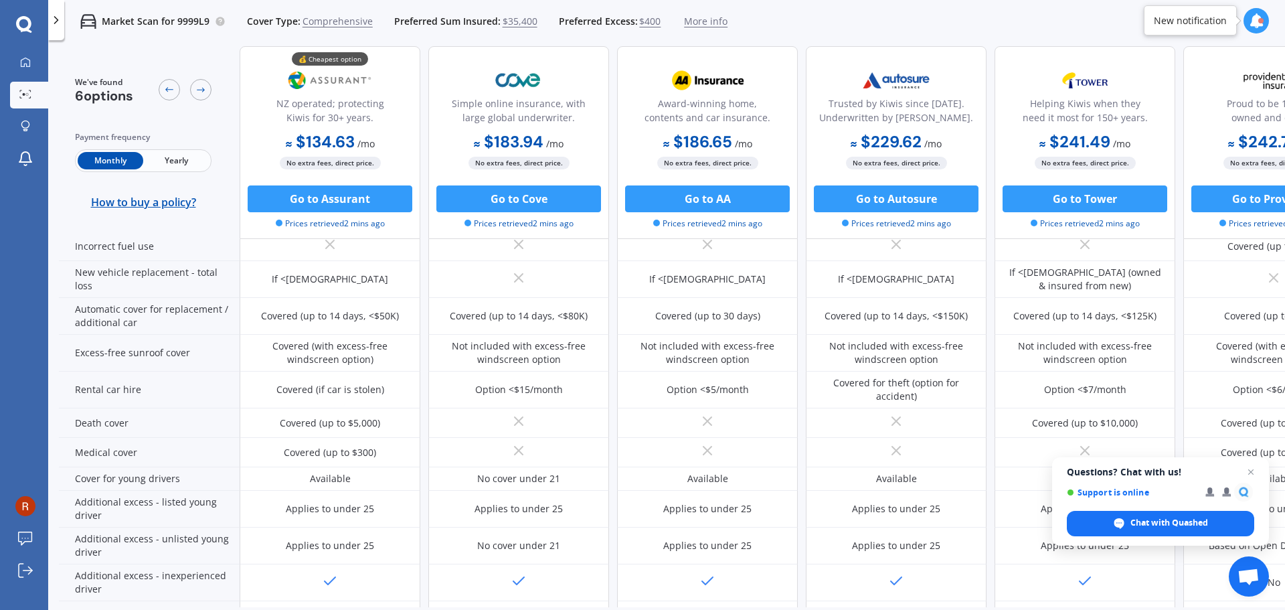
click at [174, 158] on span "Yearly" at bounding box center [176, 160] width 66 height 17
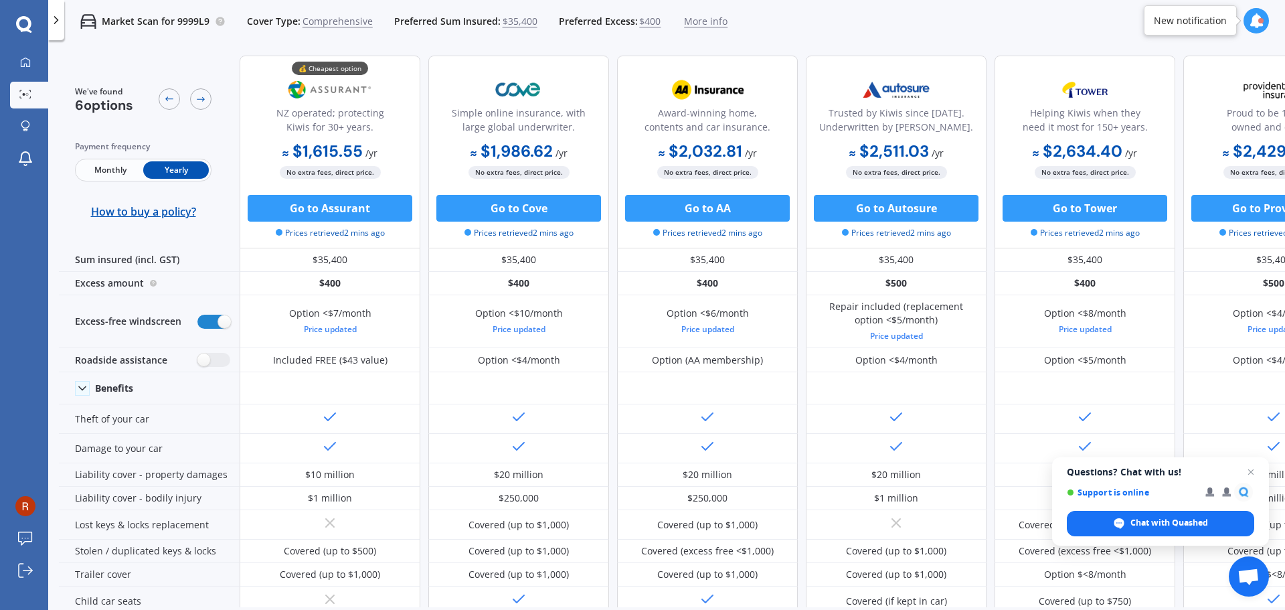
scroll to position [0, 0]
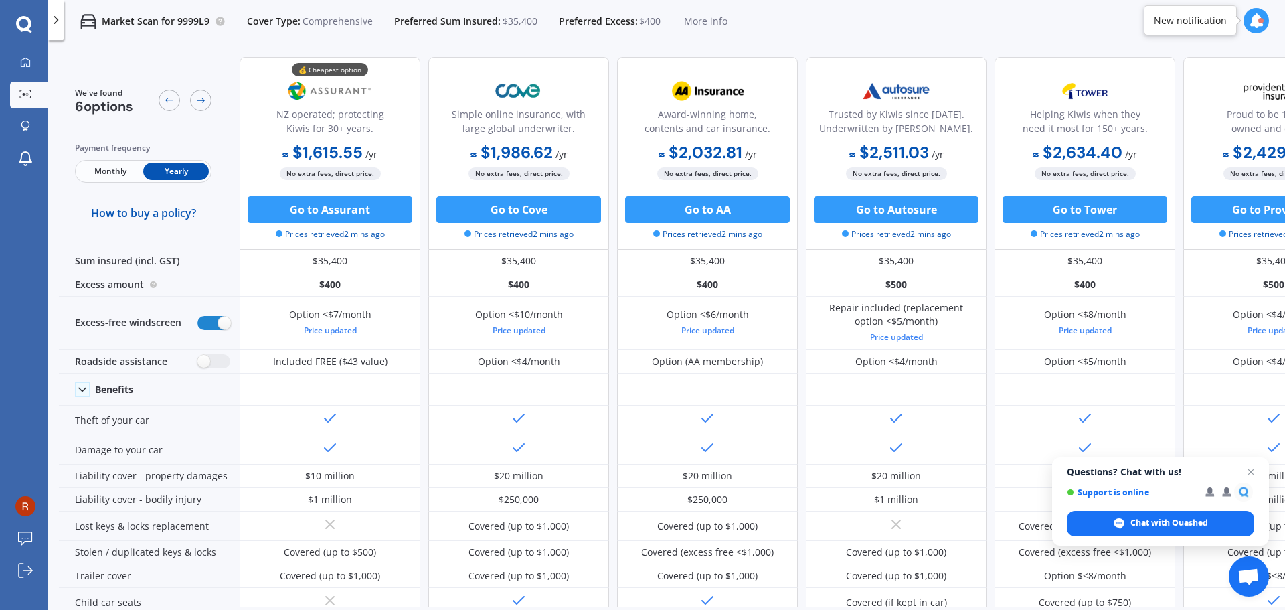
click at [60, 15] on icon at bounding box center [56, 19] width 13 height 13
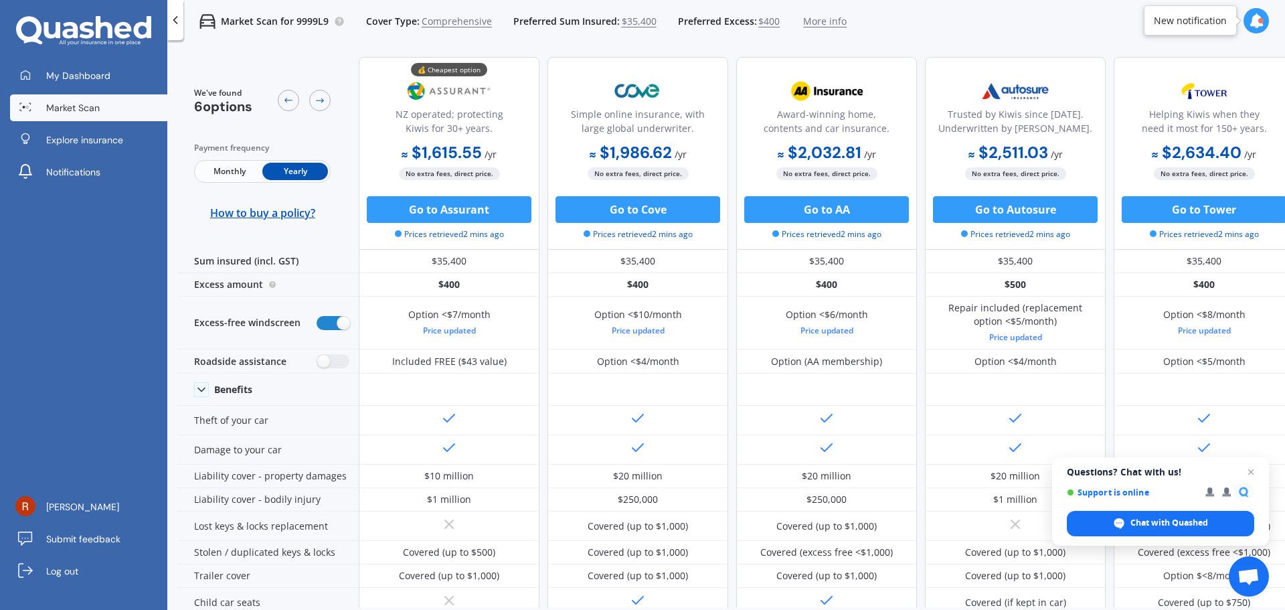
click at [263, 21] on p "Market Scan for 9999L9" at bounding box center [275, 21] width 108 height 13
click at [321, 102] on icon at bounding box center [320, 100] width 11 height 11
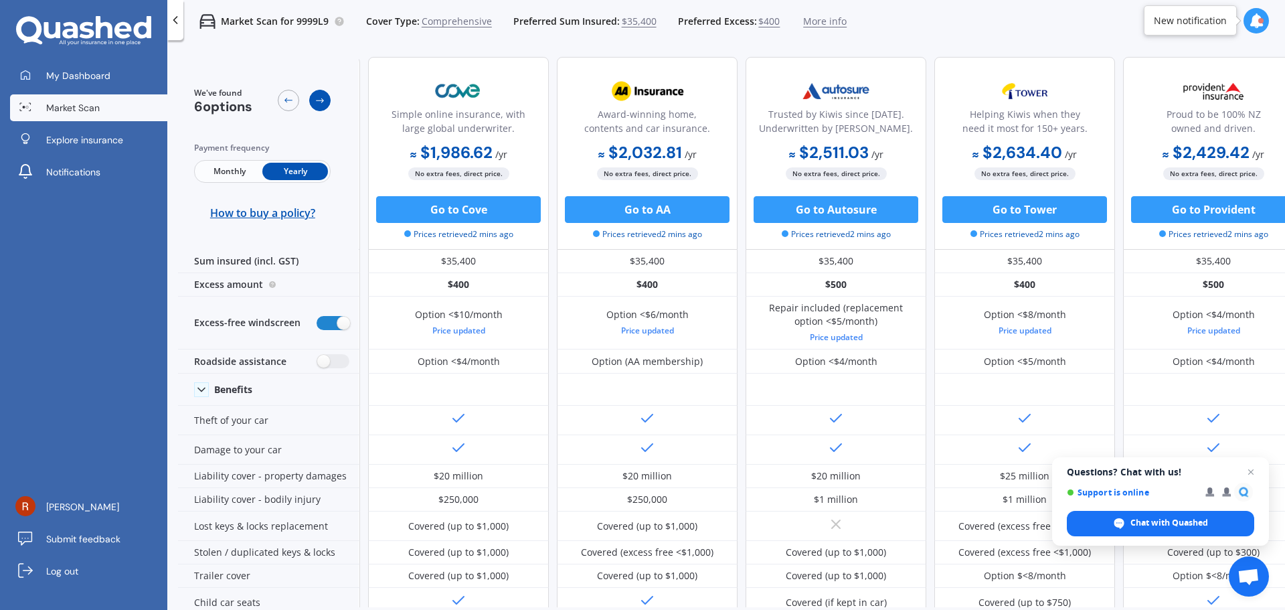
scroll to position [0, 181]
click at [305, 20] on p "Market Scan for 9999L9" at bounding box center [275, 21] width 108 height 13
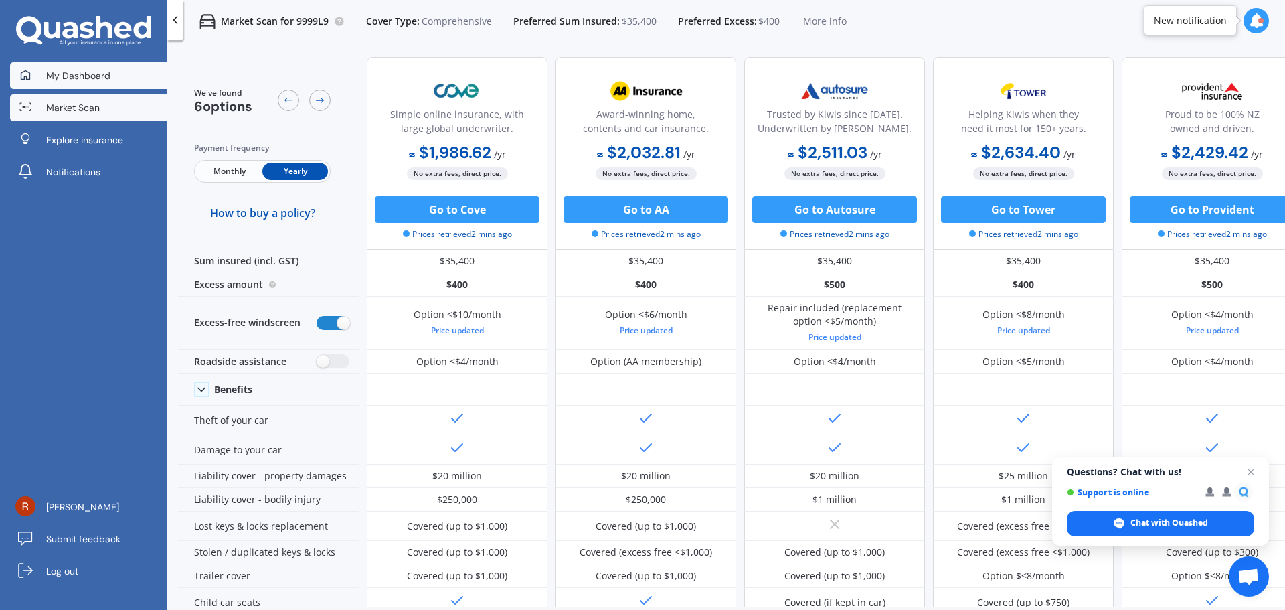
click at [98, 70] on span "My Dashboard" at bounding box center [78, 75] width 64 height 13
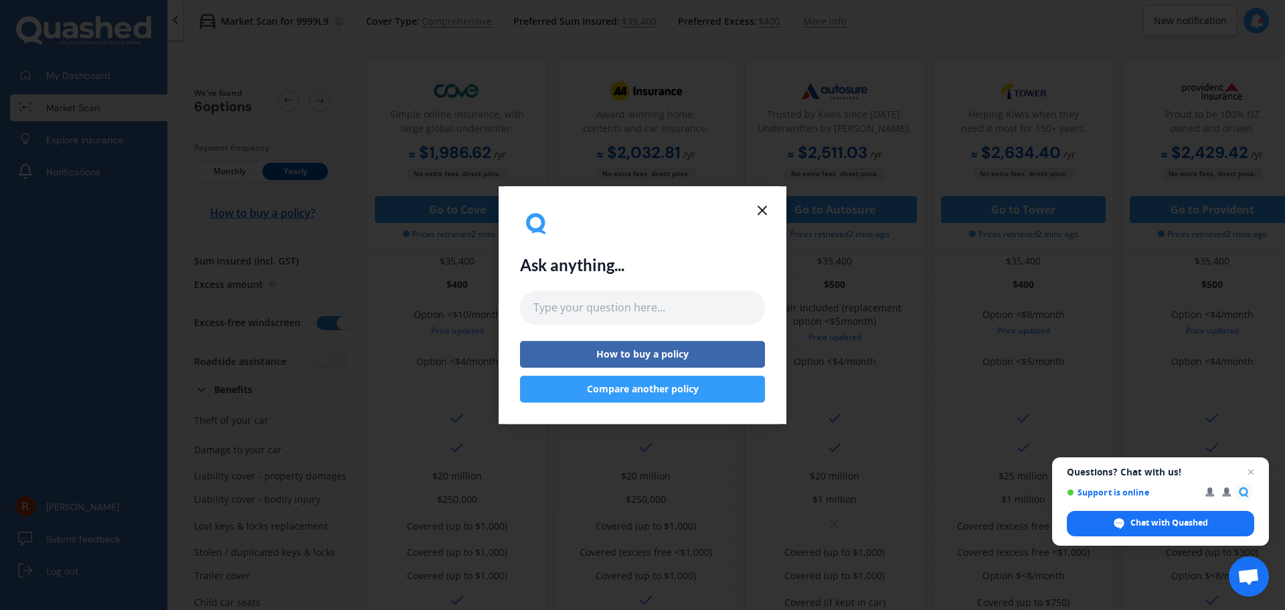
click at [758, 205] on icon at bounding box center [762, 210] width 16 height 16
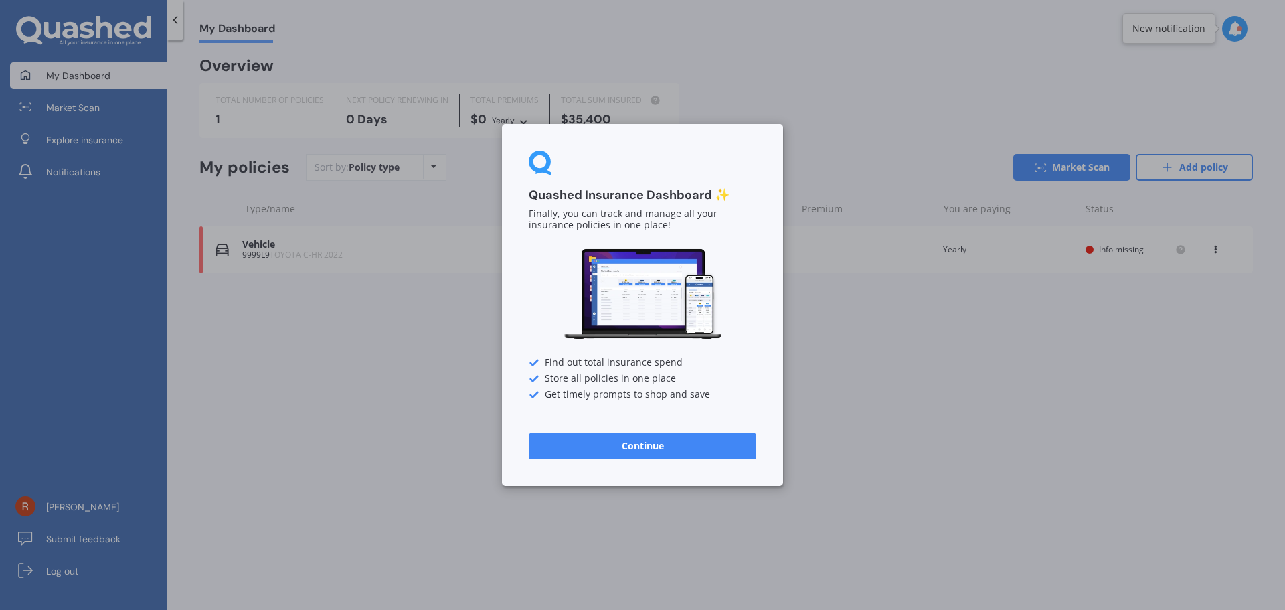
click at [675, 445] on button "Continue" at bounding box center [643, 445] width 228 height 27
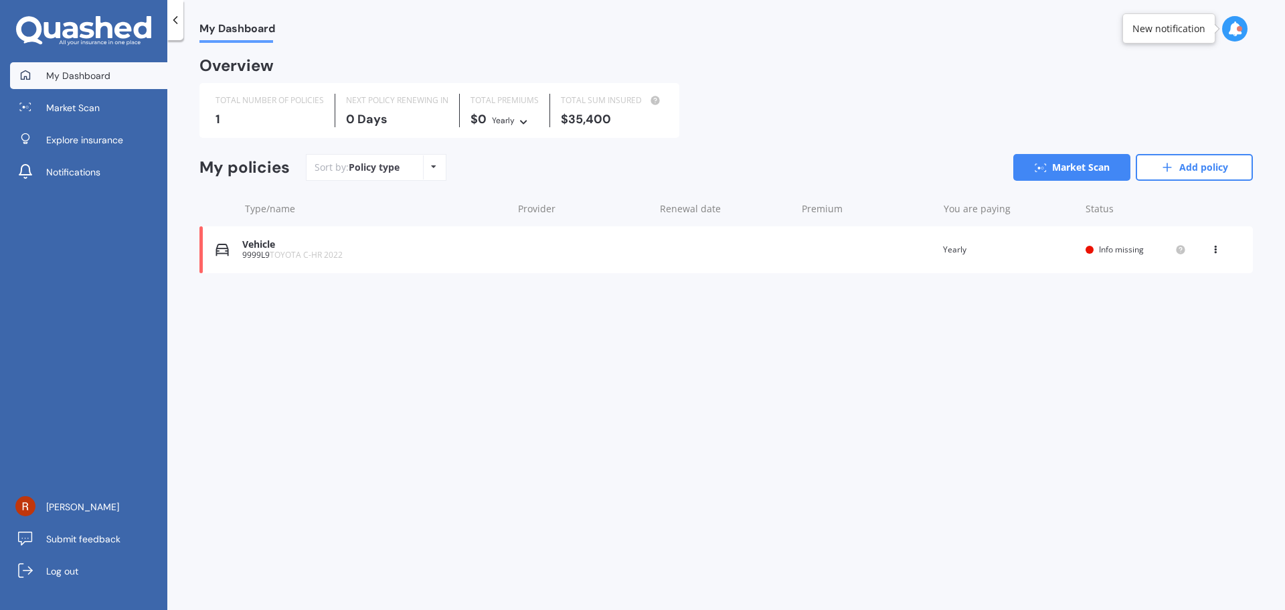
click at [1130, 248] on span "Info missing" at bounding box center [1121, 249] width 45 height 11
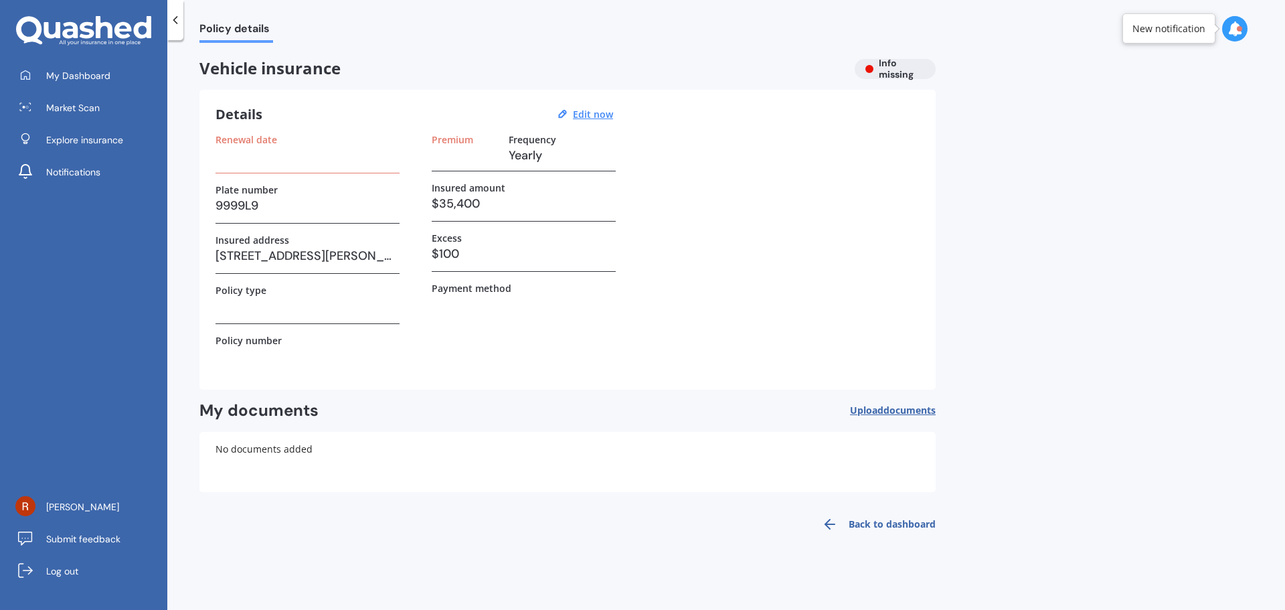
click at [308, 157] on h3 at bounding box center [308, 155] width 184 height 20
click at [278, 160] on h3 at bounding box center [308, 155] width 184 height 20
click at [586, 111] on u "Edit now" at bounding box center [593, 114] width 40 height 13
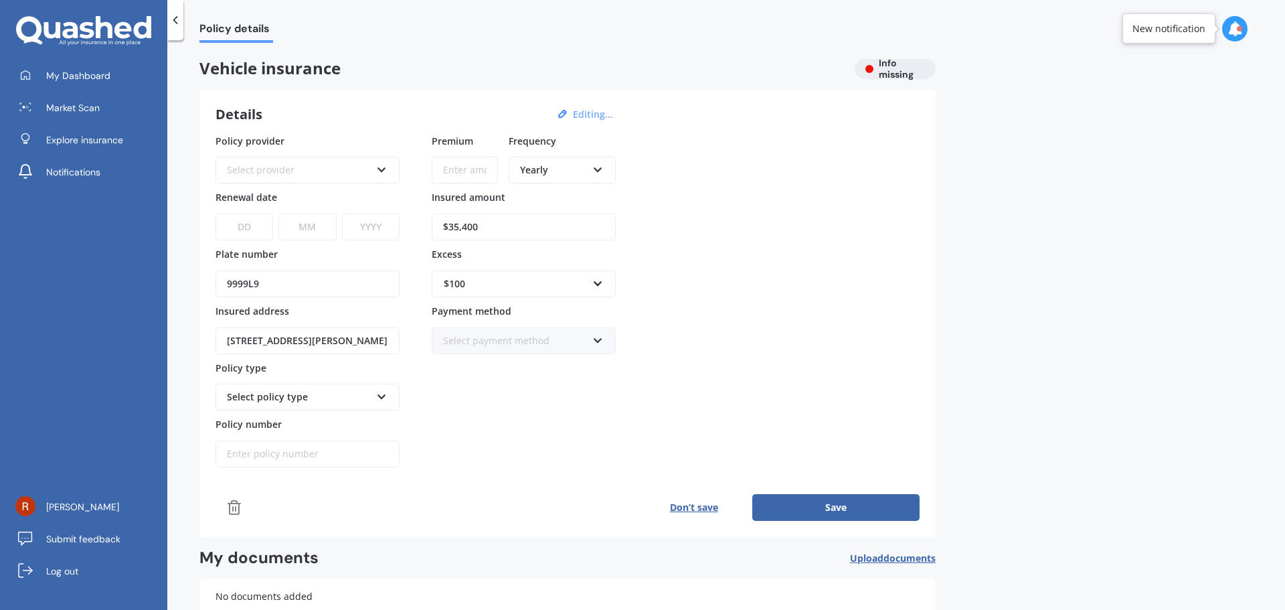
click at [316, 173] on div "Select provider" at bounding box center [299, 170] width 144 height 15
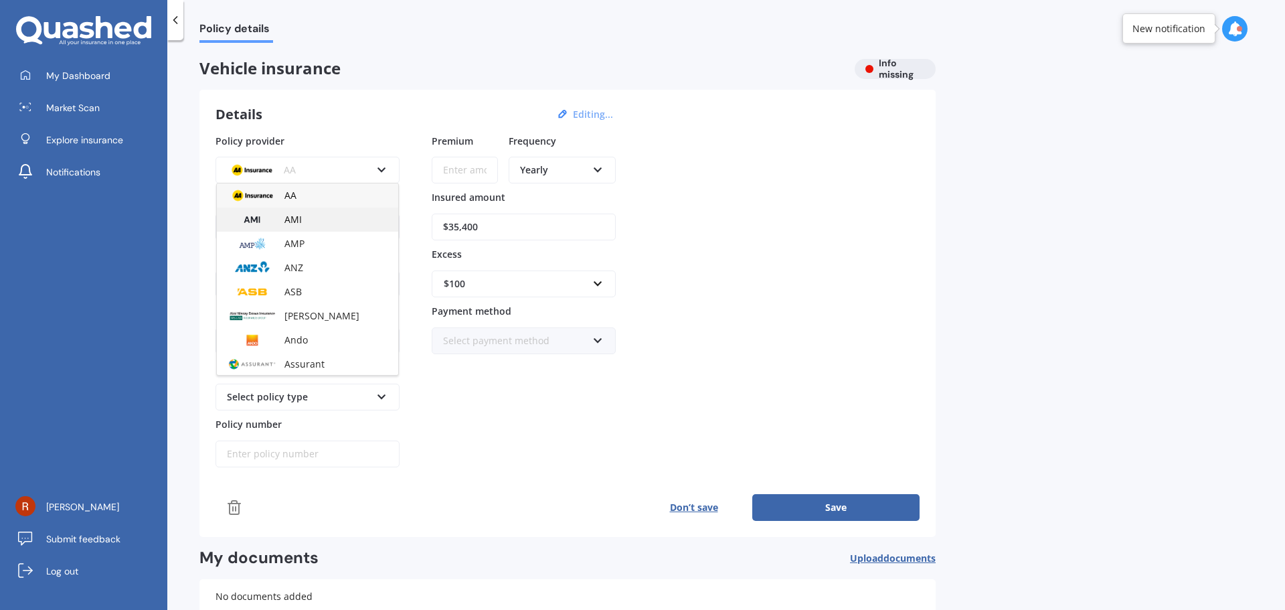
click at [315, 214] on div "AMI" at bounding box center [307, 219] width 181 height 24
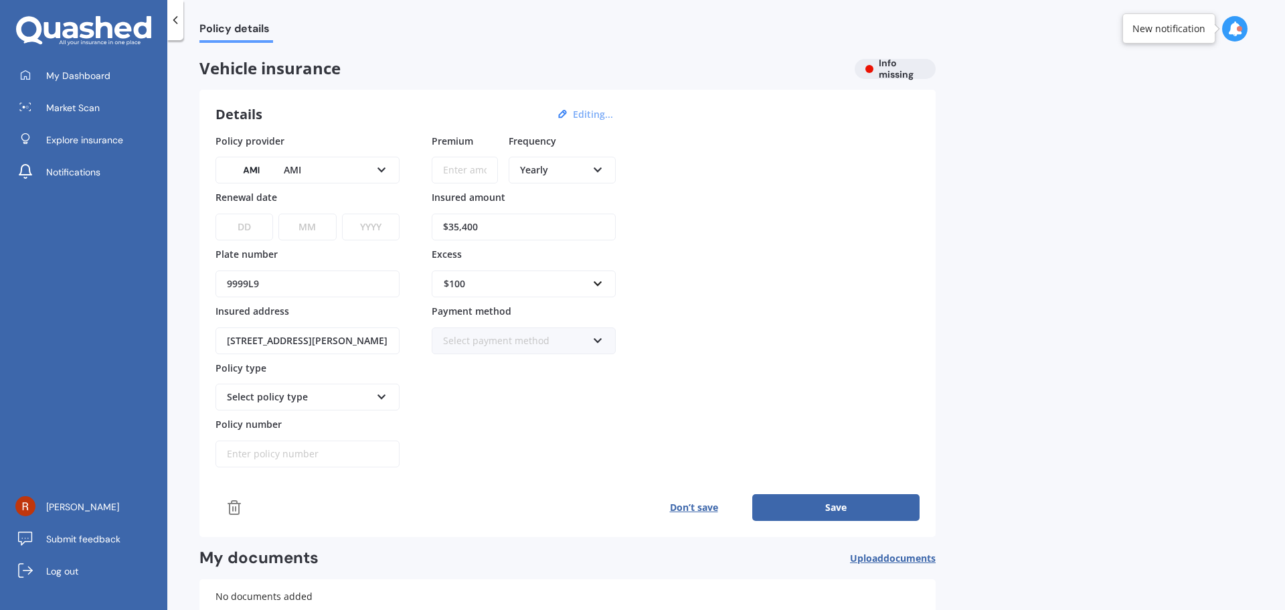
click at [448, 171] on input "Premium" at bounding box center [465, 170] width 66 height 27
click at [244, 226] on select "DD 01 02 03 04 05 06 07 08 09 10 11 12 13 14 15 16 17 18 19 20 21 22 23 24 25 2…" at bounding box center [245, 227] width 58 height 27
select select "18"
click at [216, 214] on select "DD 01 02 03 04 05 06 07 08 09 10 11 12 13 14 15 16 17 18 19 20 21 22 23 24 25 2…" at bounding box center [245, 227] width 58 height 27
click at [309, 230] on select "MM 01 02 03 04 05 06 07 08 09 10 11 12" at bounding box center [307, 227] width 58 height 27
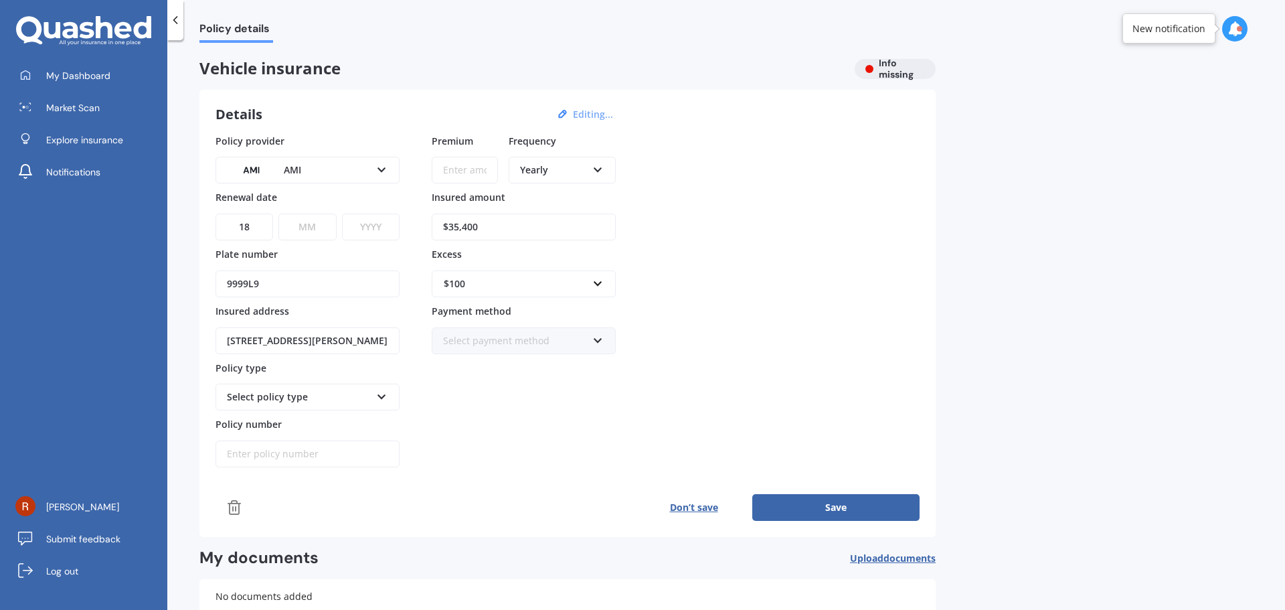
select select "10"
click at [278, 214] on select "MM 01 02 03 04 05 06 07 08 09 10 11 12" at bounding box center [307, 227] width 58 height 27
click at [369, 226] on select "YYYY 2027 2026 2025 2024 2023 2022 2021 2020 2019 2018 2017 2016 2015 2014 2013…" at bounding box center [371, 227] width 58 height 27
select select "2025"
click at [342, 214] on select "YYYY 2027 2026 2025 2024 2023 2022 2021 2020 2019 2018 2017 2016 2015 2014 2013…" at bounding box center [371, 227] width 58 height 27
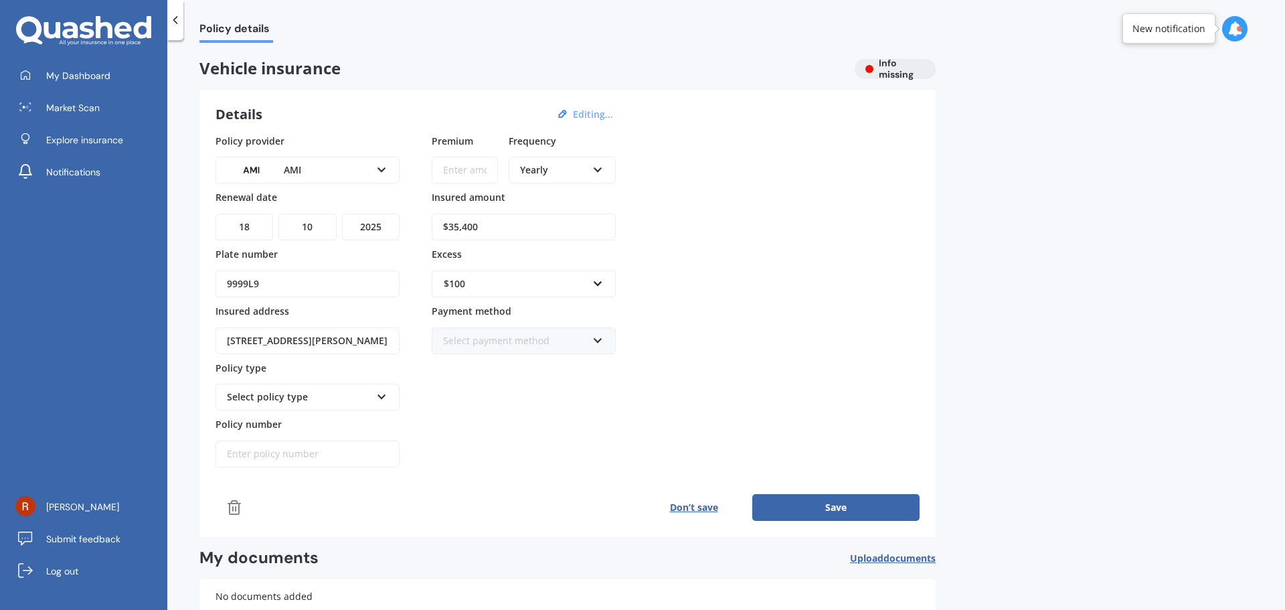
click at [489, 393] on div "Premium Frequency Yearly Yearly Six-Monthly Quarterly Monthly Fortnightly Weekl…" at bounding box center [524, 301] width 184 height 334
click at [479, 167] on input "Premium" at bounding box center [465, 170] width 66 height 27
click at [462, 173] on input "Premium" at bounding box center [465, 170] width 66 height 27
type input "$2,028.00"
click at [681, 245] on div "Policy provider AMI AA AMI AMP ANZ ASB [PERSON_NAME] Ando Assurant Autosure BNZ…" at bounding box center [568, 301] width 704 height 334
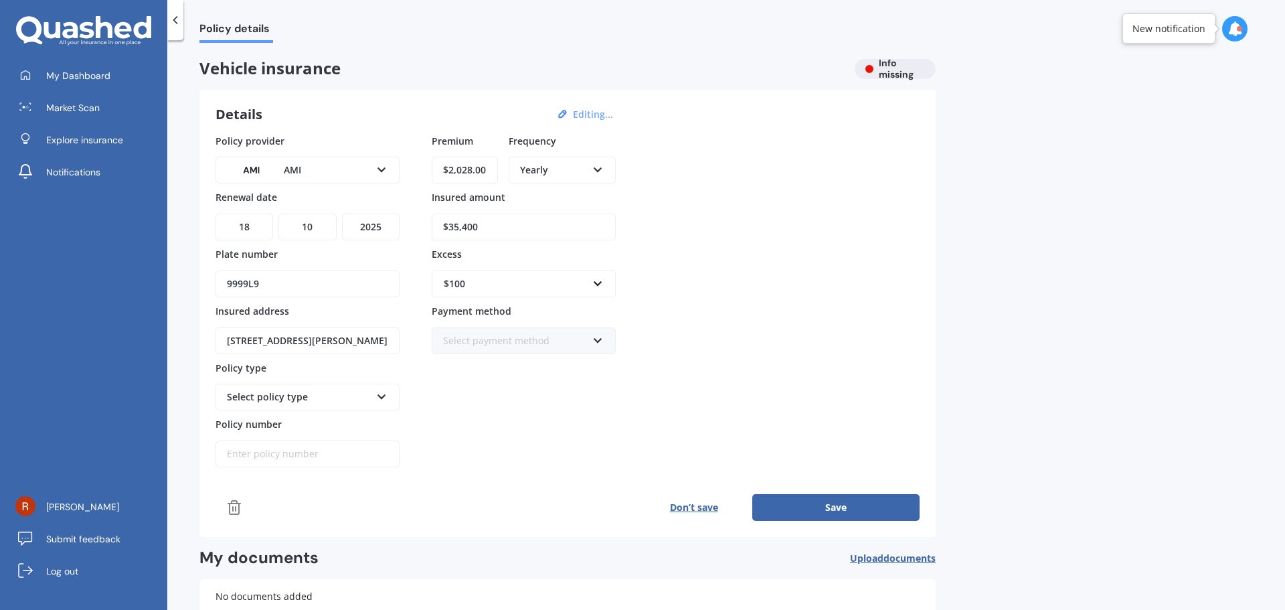
click at [337, 401] on div "Select policy type" at bounding box center [299, 397] width 144 height 15
drag, startPoint x: 317, startPoint y: 462, endPoint x: 345, endPoint y: 463, distance: 28.8
click at [317, 463] on div "Comprehensive" at bounding box center [307, 470] width 181 height 24
click at [830, 510] on button "Save" at bounding box center [835, 507] width 167 height 27
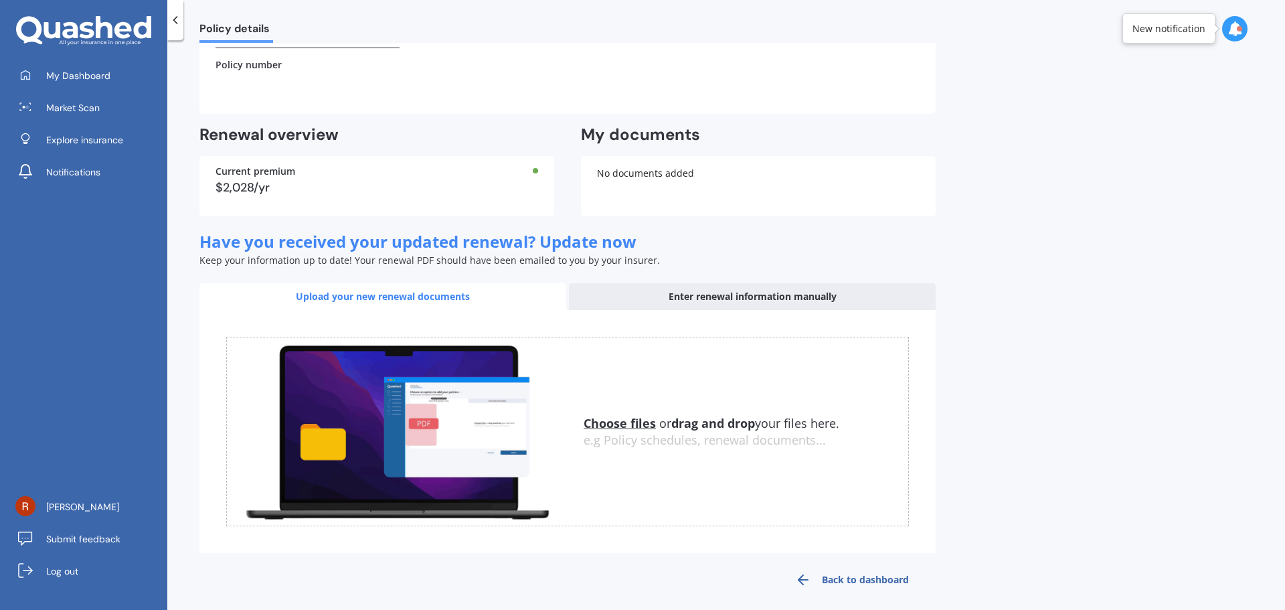
scroll to position [286, 0]
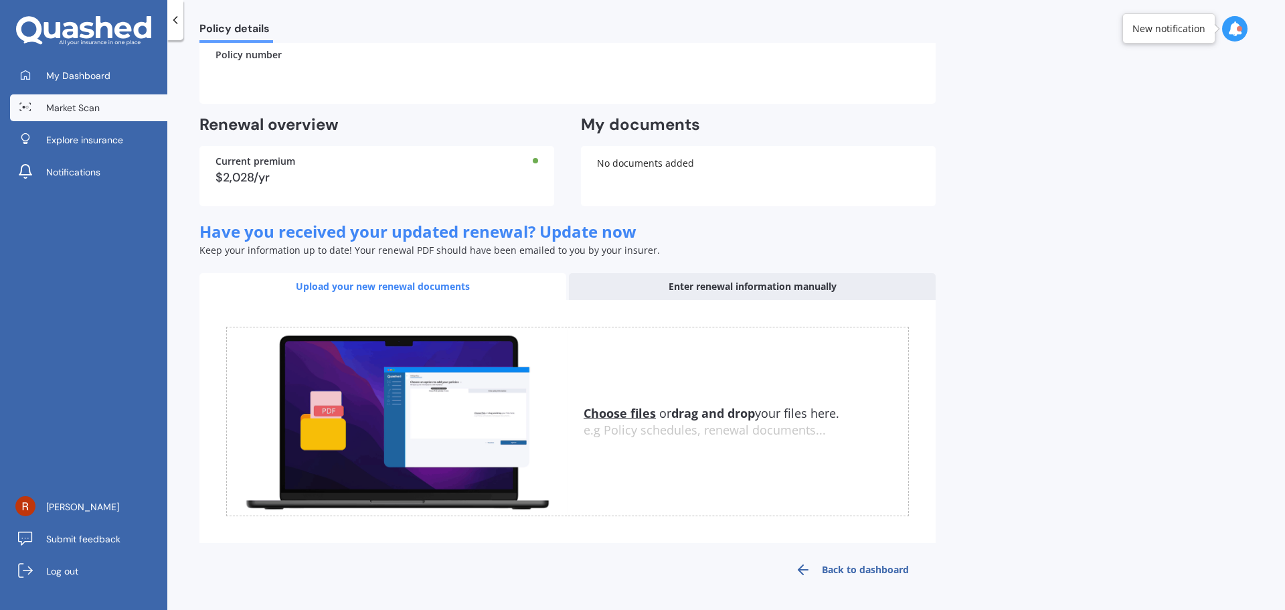
click at [80, 105] on span "Market Scan" at bounding box center [73, 107] width 54 height 13
